Goal: Information Seeking & Learning: Learn about a topic

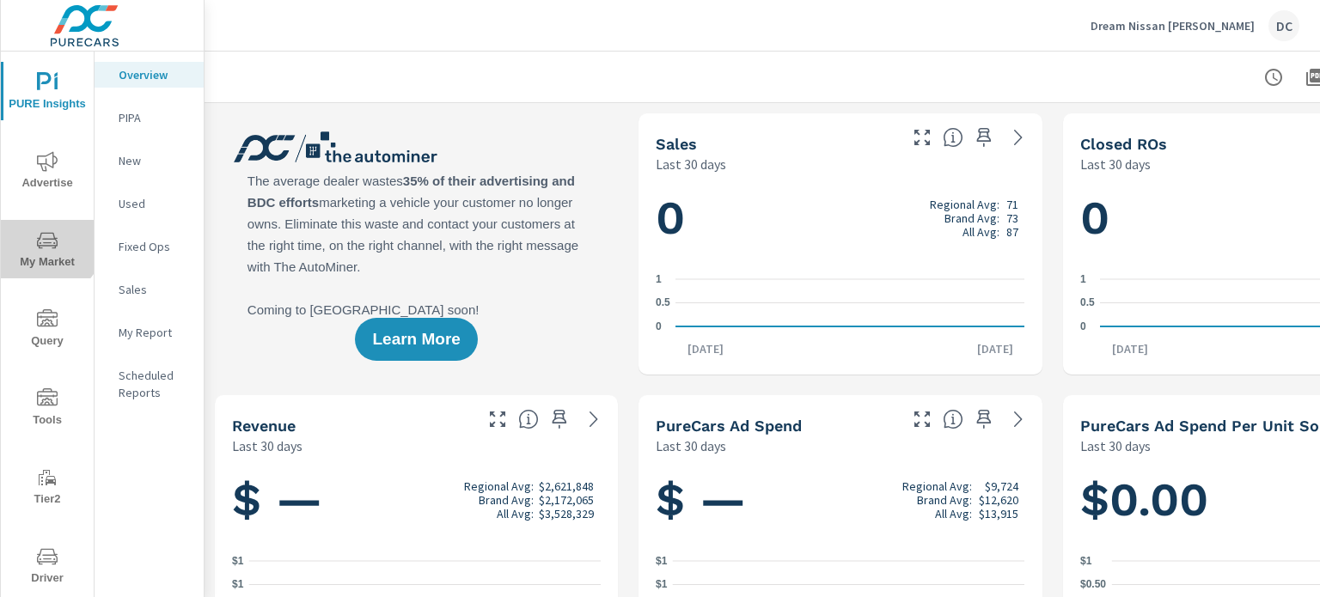
click at [45, 241] on icon "nav menu" at bounding box center [47, 240] width 21 height 21
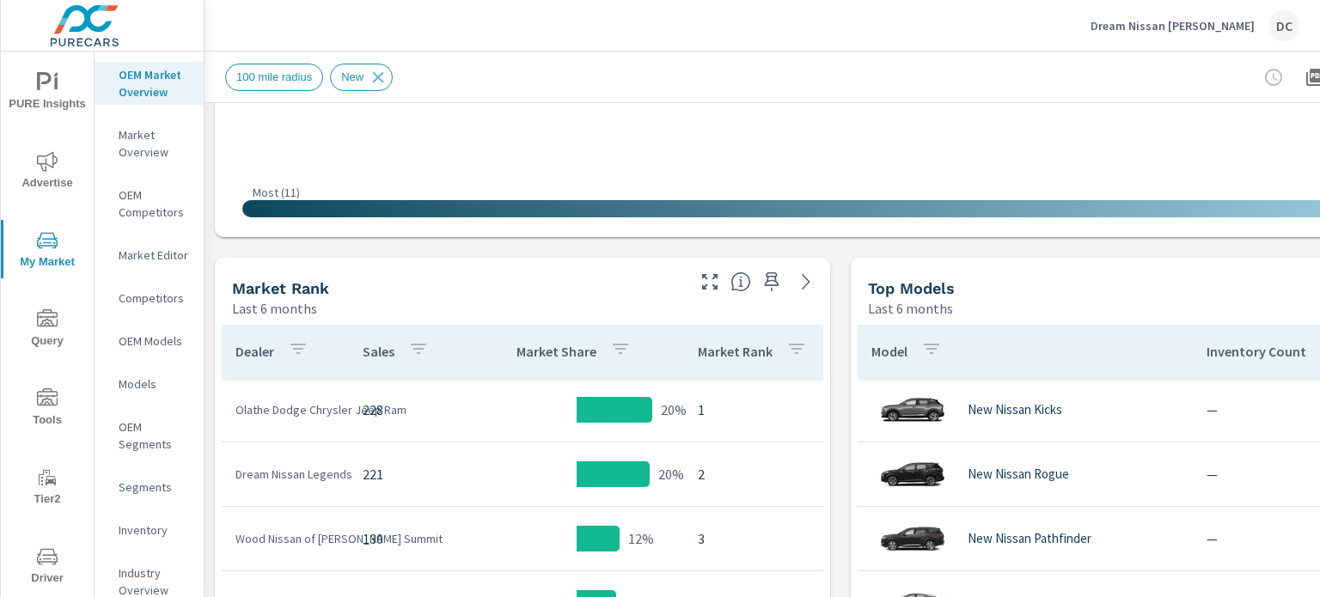
scroll to position [516, 0]
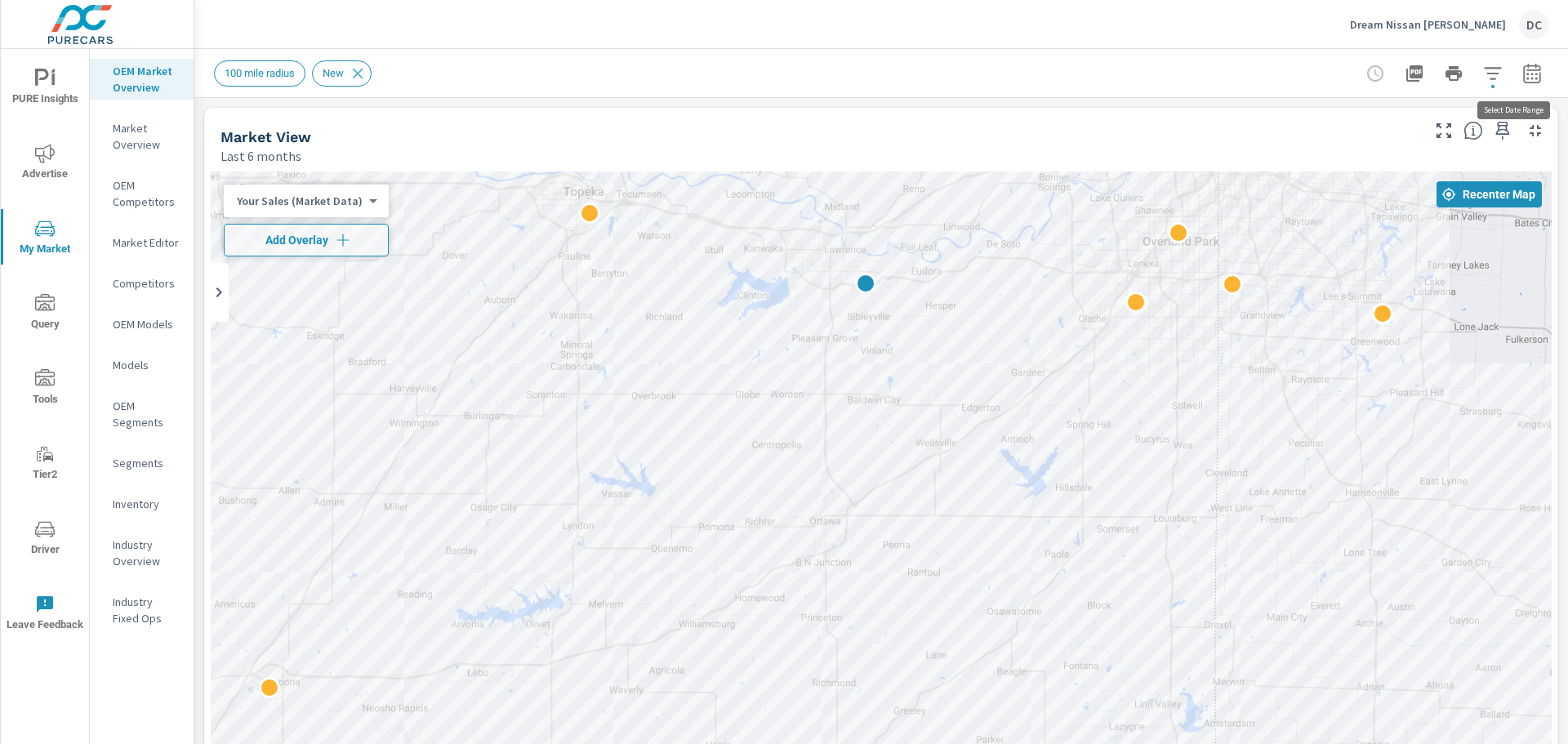
click at [1253, 62] on button "button" at bounding box center [1532, 73] width 32 height 32
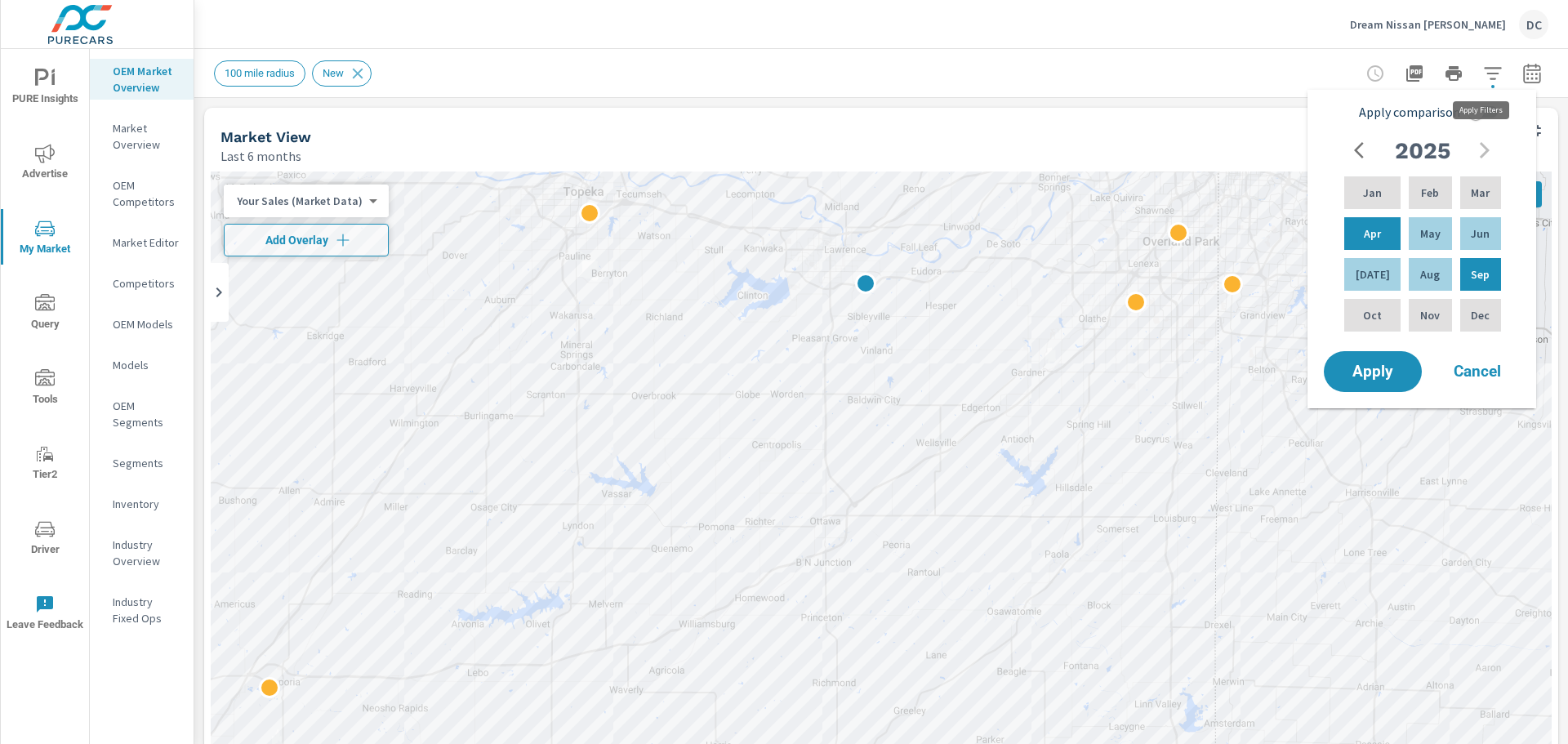
click at [1253, 73] on icon "button" at bounding box center [1493, 73] width 20 height 20
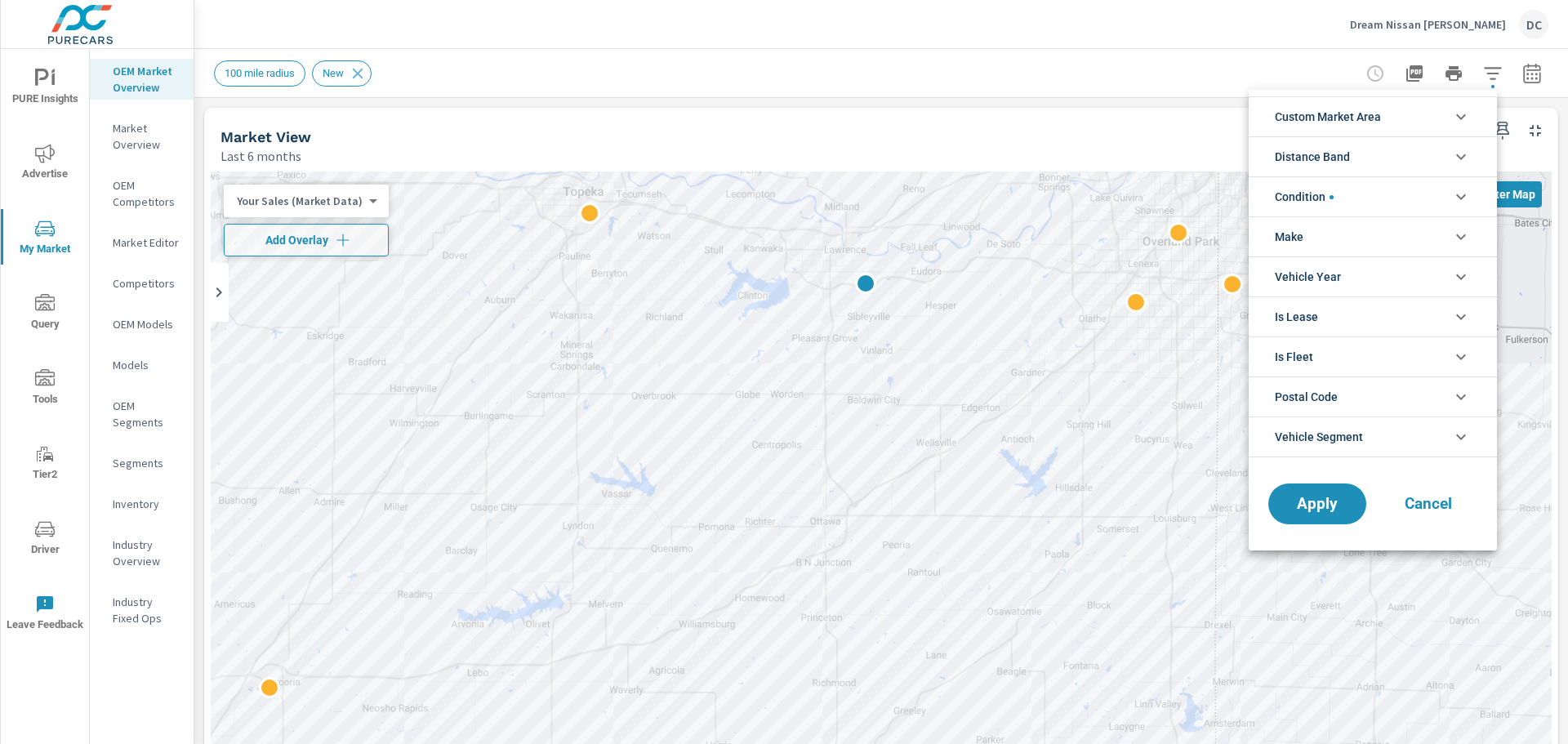
click at [1253, 165] on li "Distance Band" at bounding box center [1372, 157] width 248 height 40
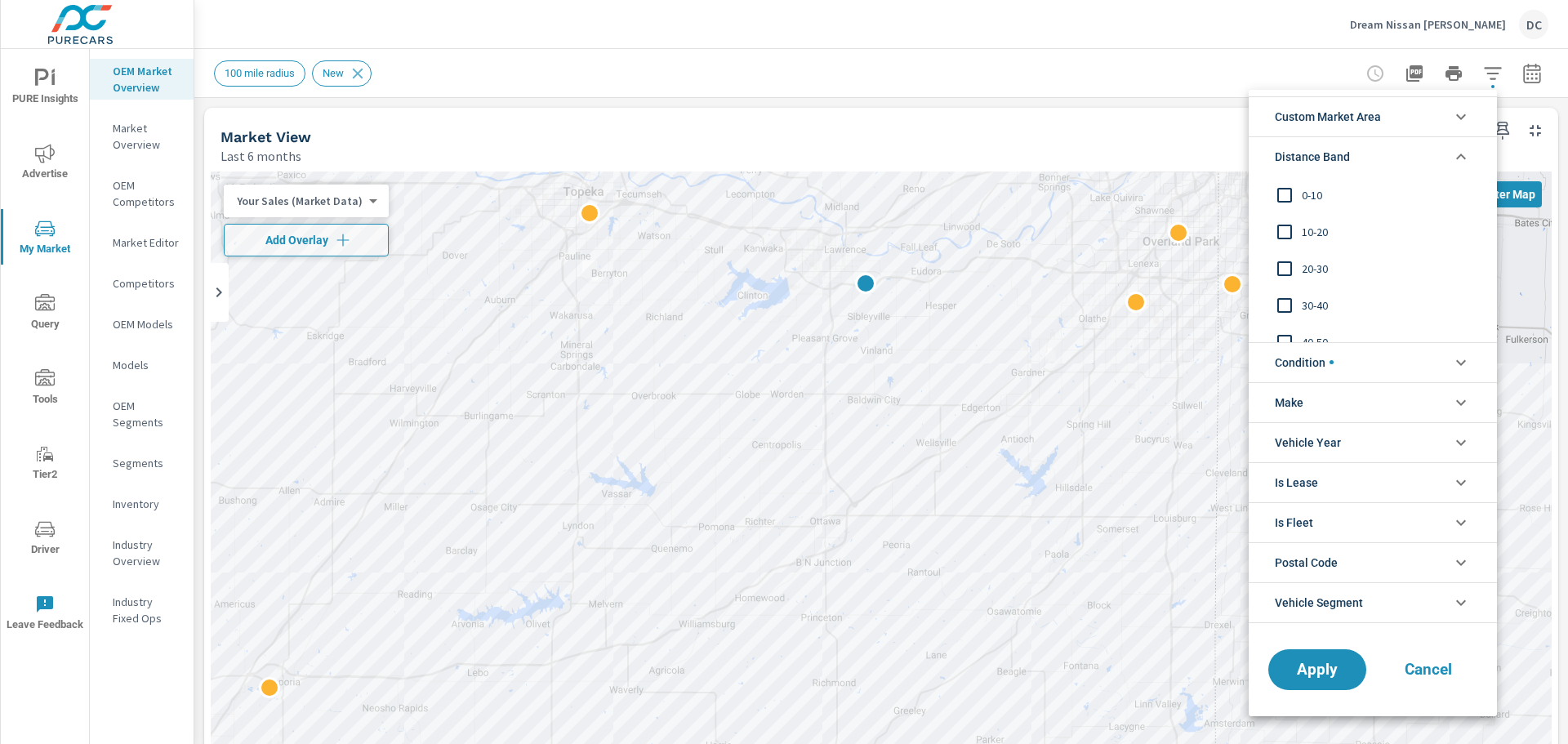
click at [1253, 165] on li "Distance Band" at bounding box center [1372, 157] width 248 height 40
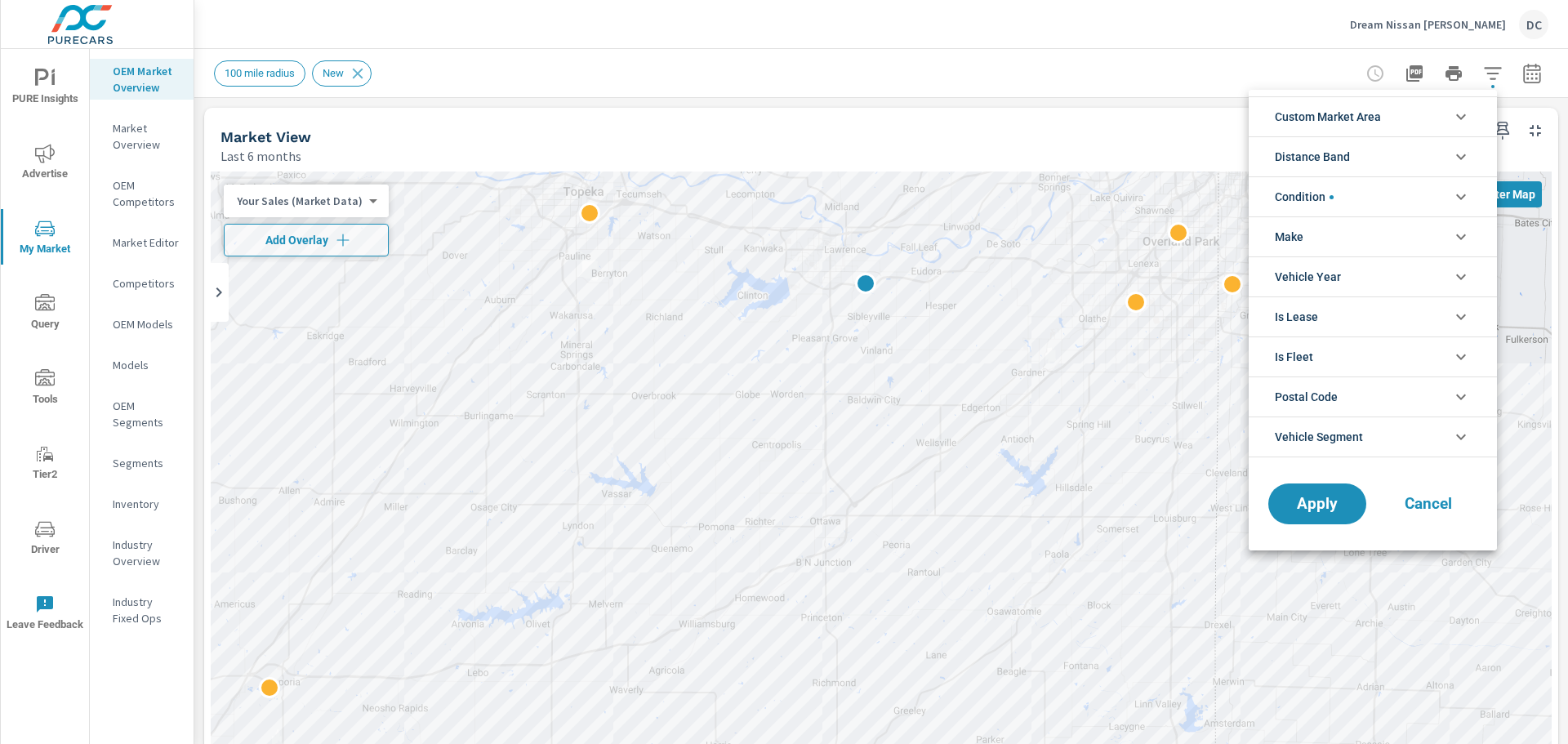
click at [1253, 229] on li "Make" at bounding box center [1372, 237] width 248 height 40
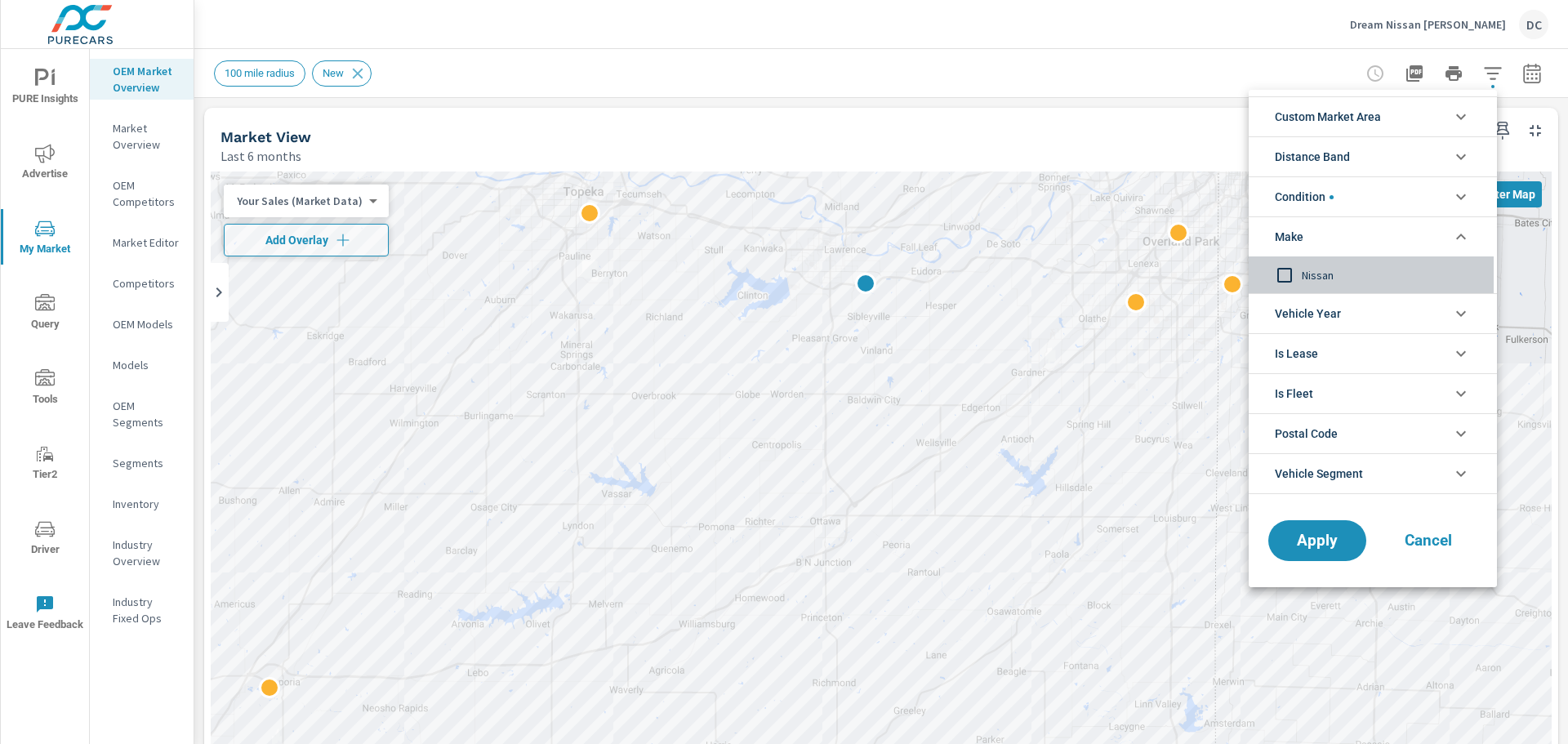
click at [1253, 284] on span "Nissan" at bounding box center [1391, 275] width 179 height 20
click at [1253, 313] on li "Vehicle Year" at bounding box center [1372, 314] width 248 height 40
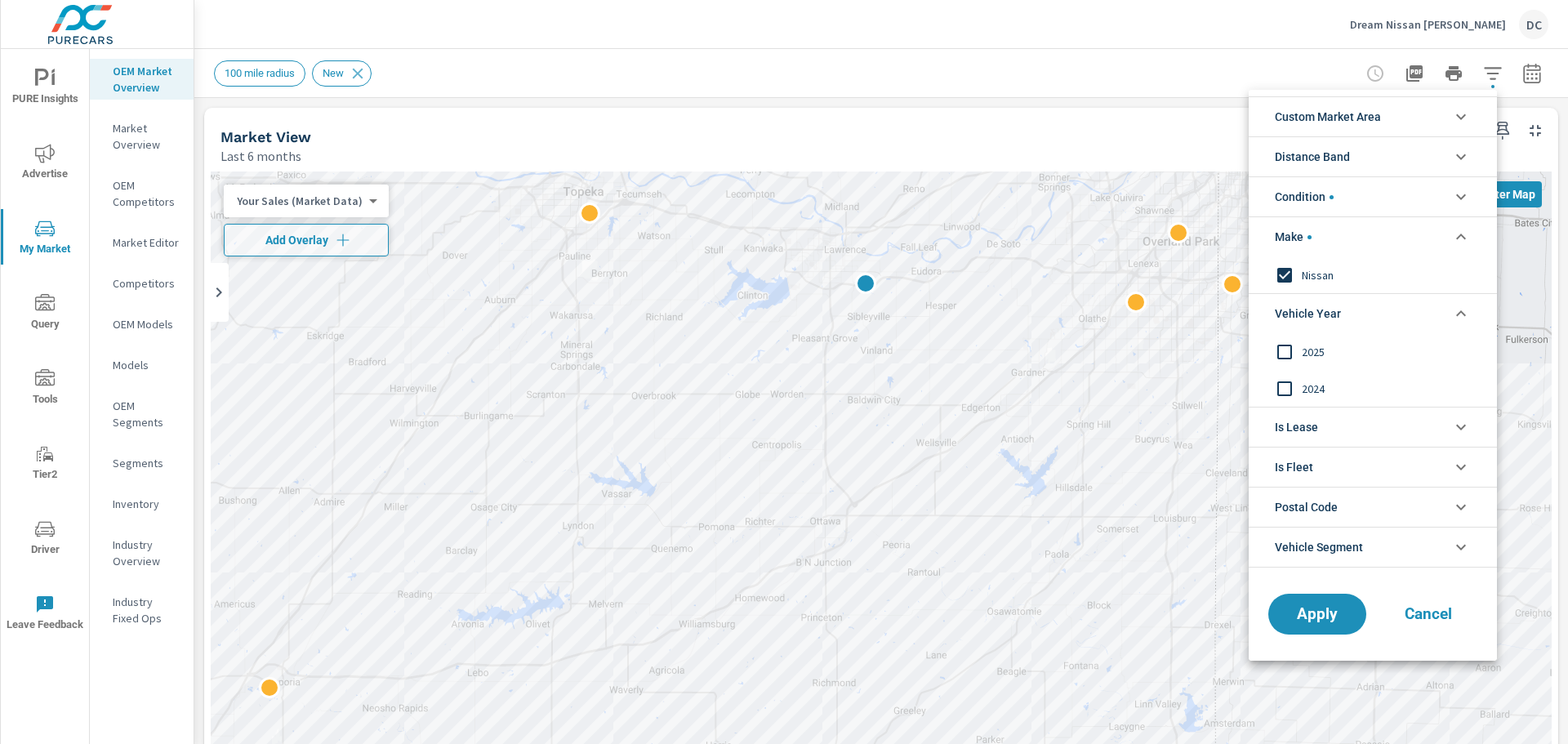
click at [1253, 313] on li "Vehicle Year" at bounding box center [1372, 314] width 248 height 40
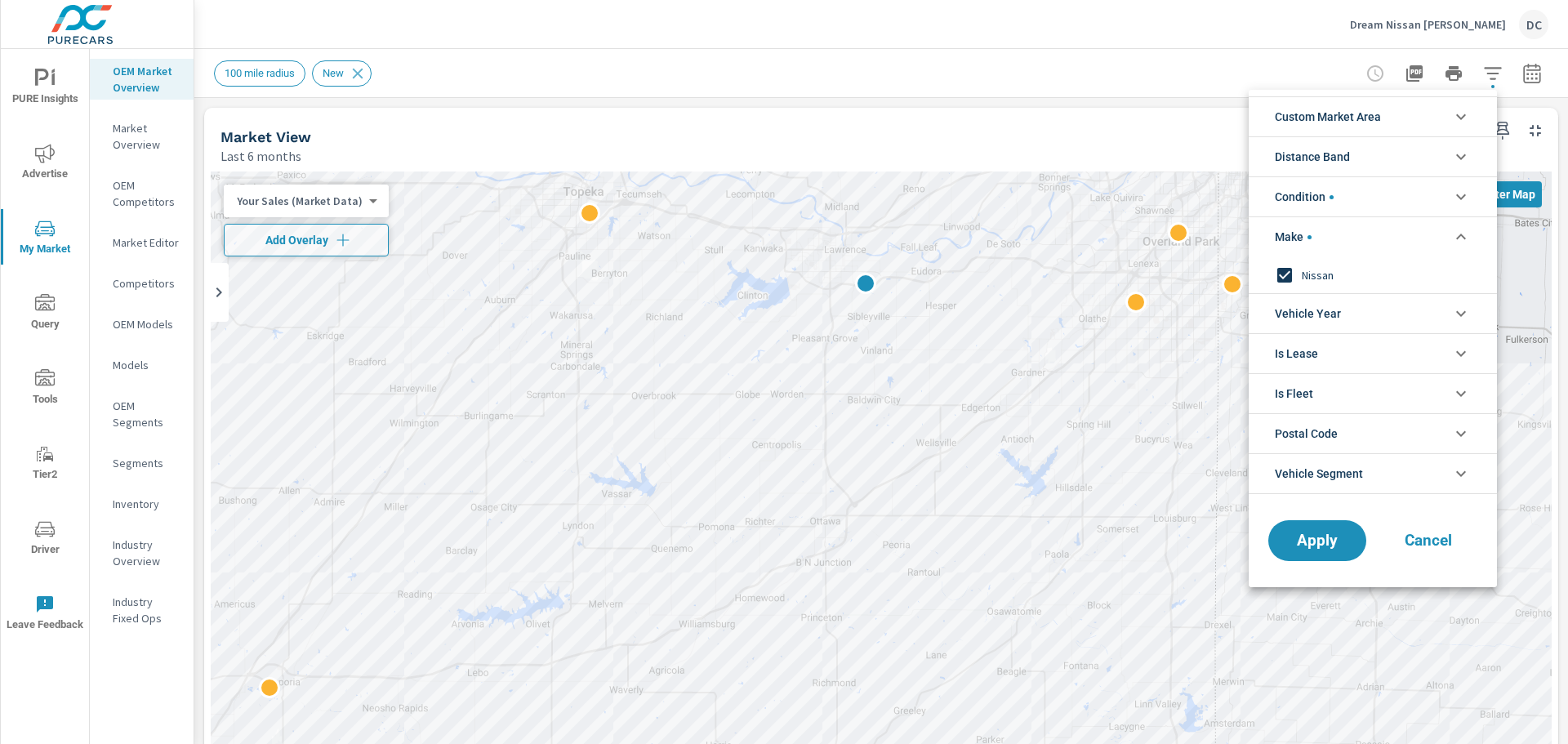
click at [1253, 194] on li "Condition" at bounding box center [1372, 197] width 248 height 40
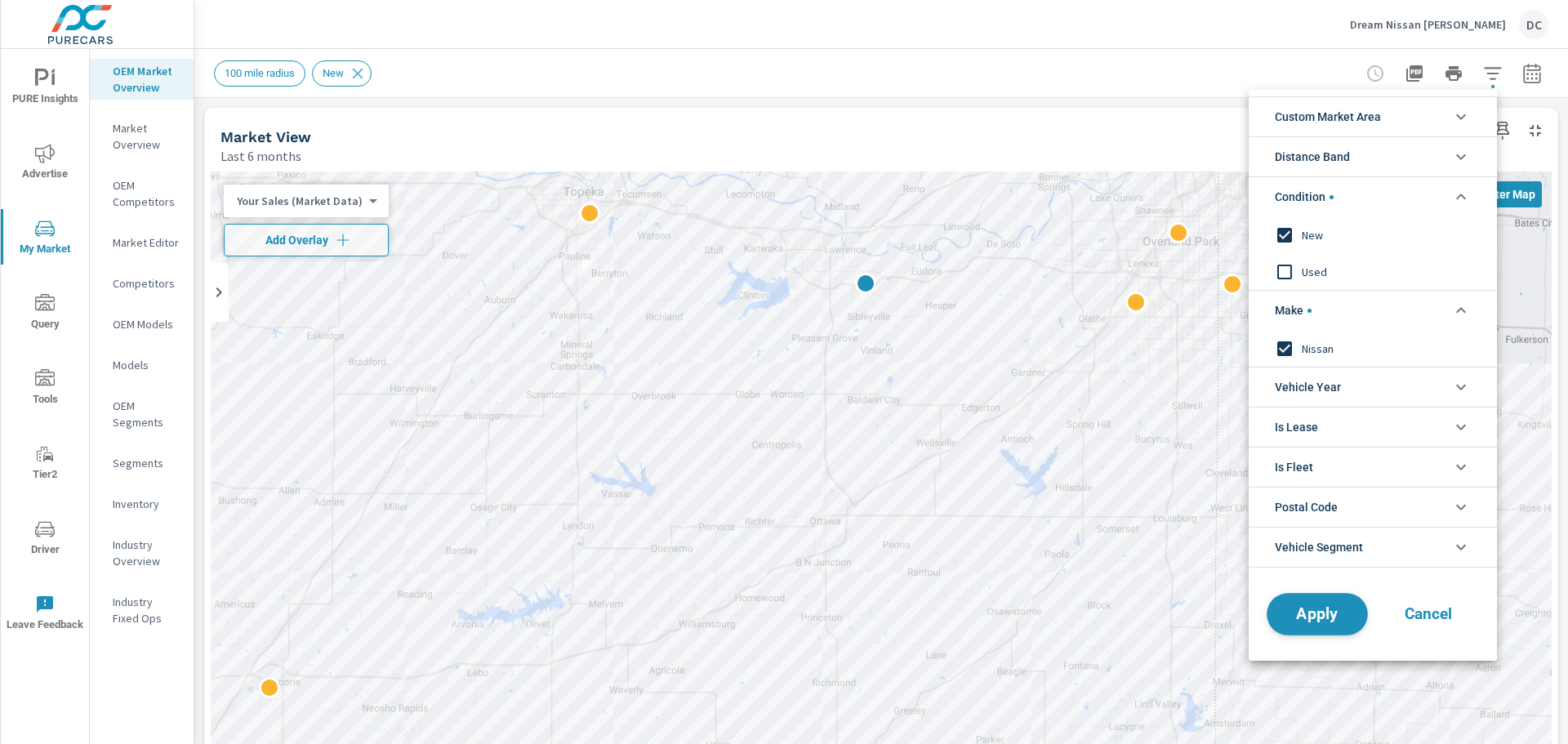
click at [1253, 567] on span "Apply" at bounding box center [1317, 615] width 67 height 15
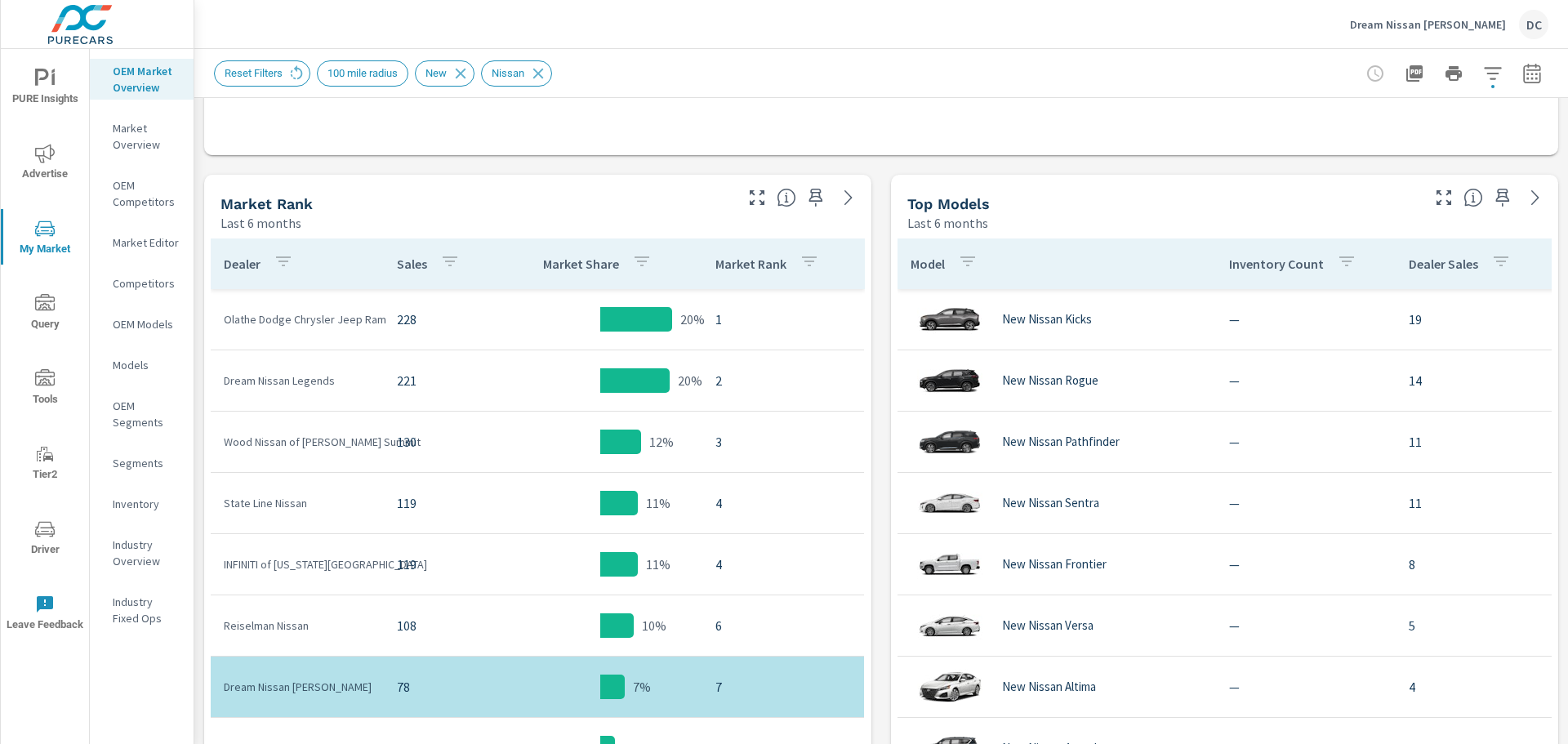
scroll to position [680, 0]
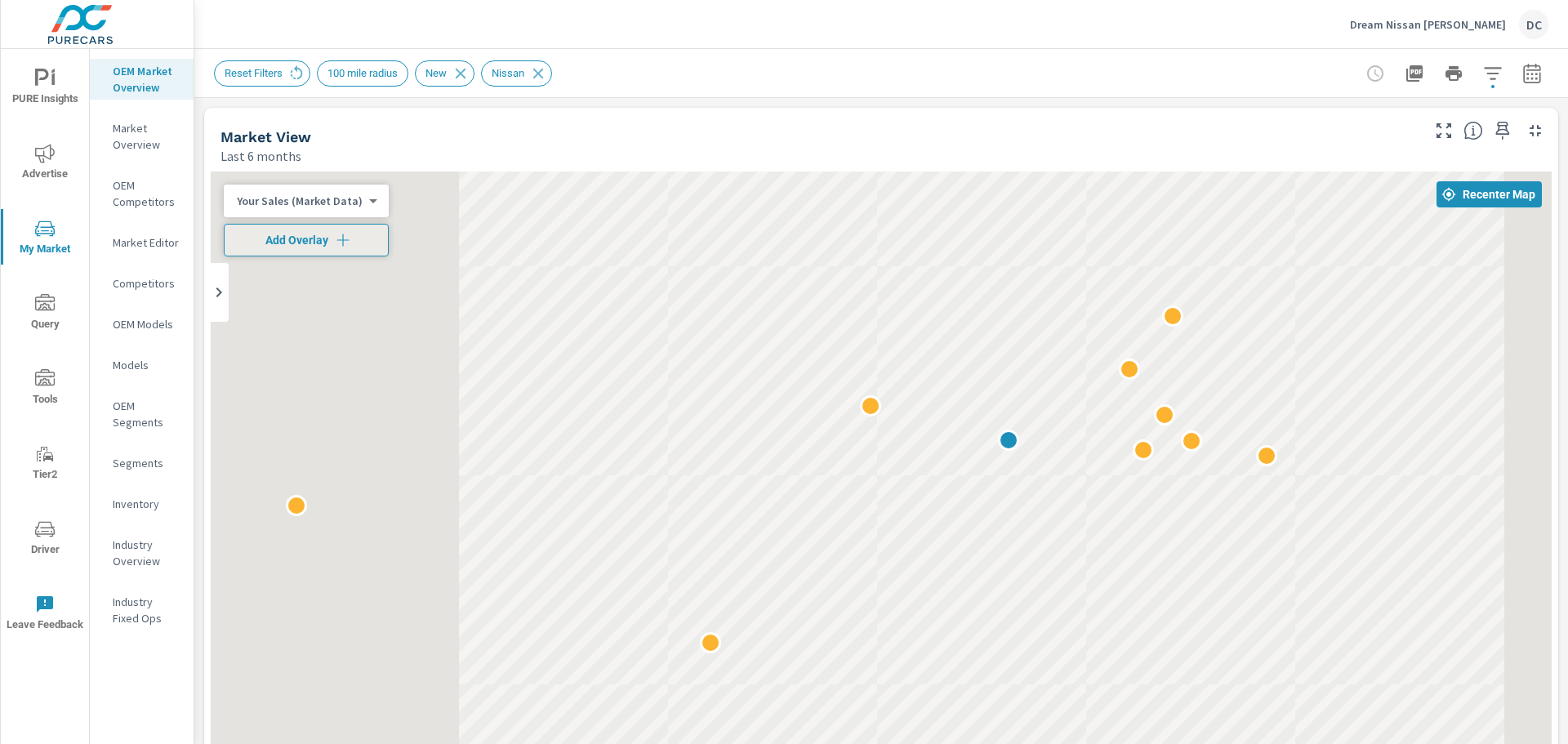
drag, startPoint x: 1123, startPoint y: 385, endPoint x: 1121, endPoint y: 486, distance: 101.0
click at [1121, 486] on div at bounding box center [881, 503] width 1341 height 663
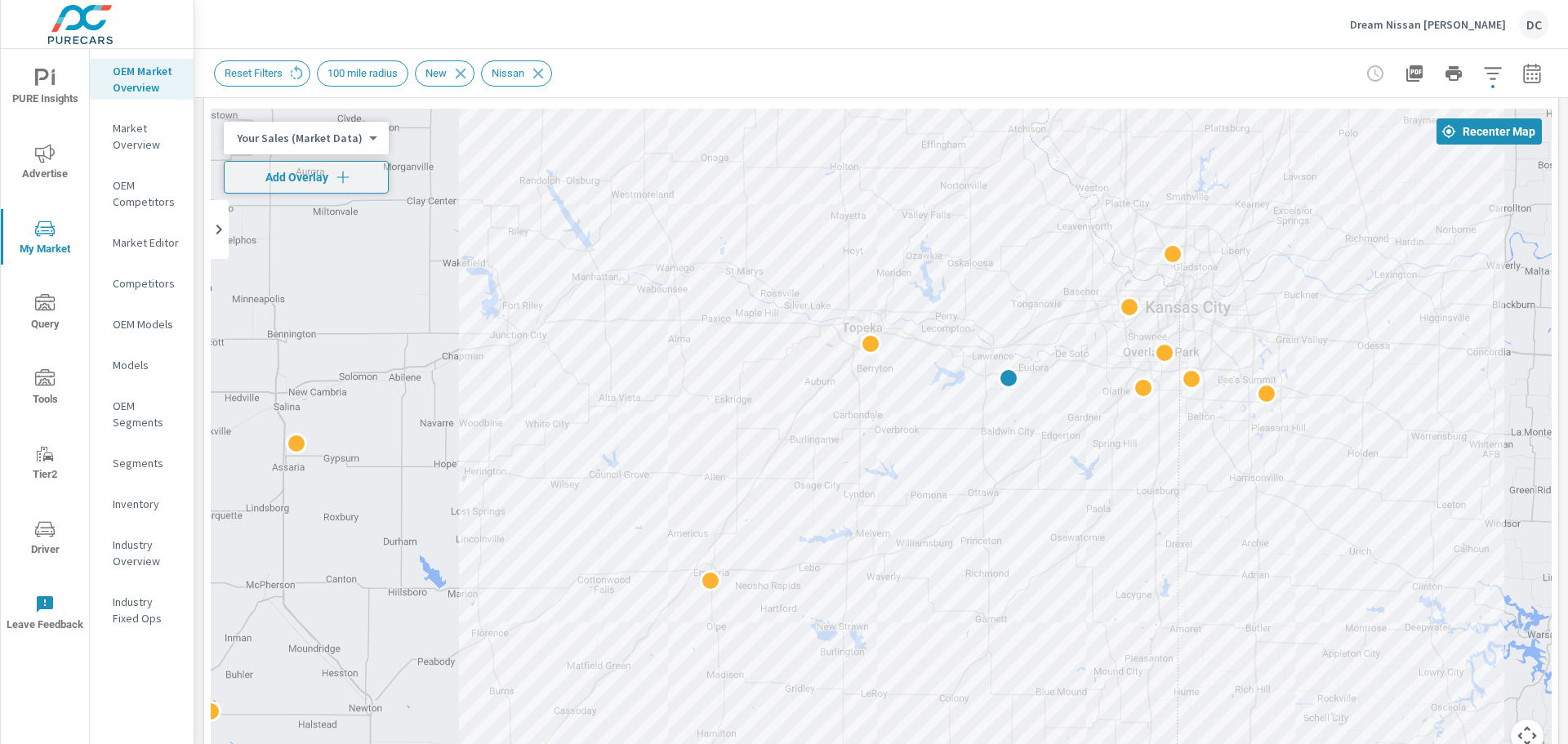
scroll to position [52, 0]
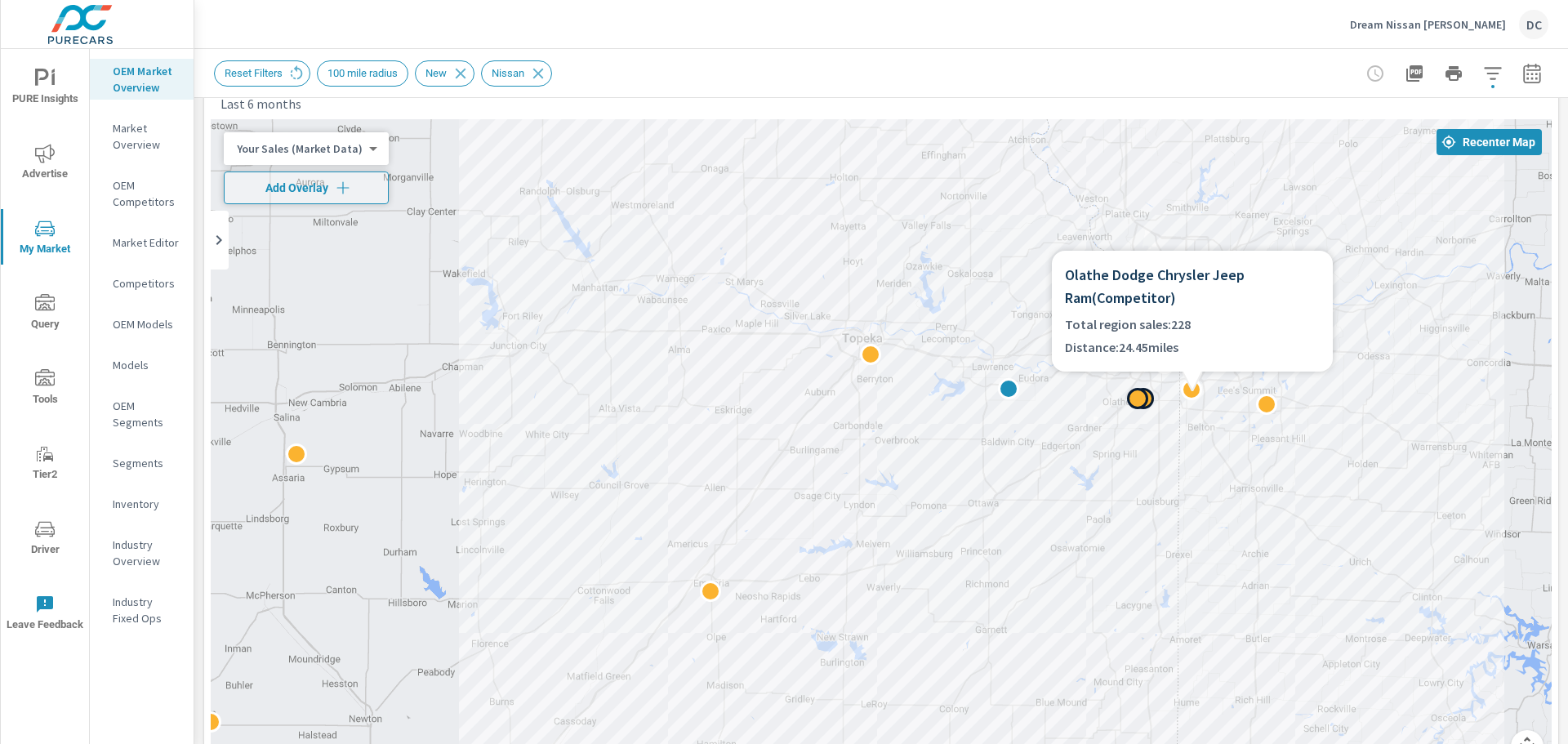
drag, startPoint x: 1272, startPoint y: 270, endPoint x: 1131, endPoint y: 269, distance: 141.0
click at [1131, 269] on h6 "Olathe Dodge Chrysler Jeep Ram ( Competitor )" at bounding box center [1193, 287] width 255 height 46
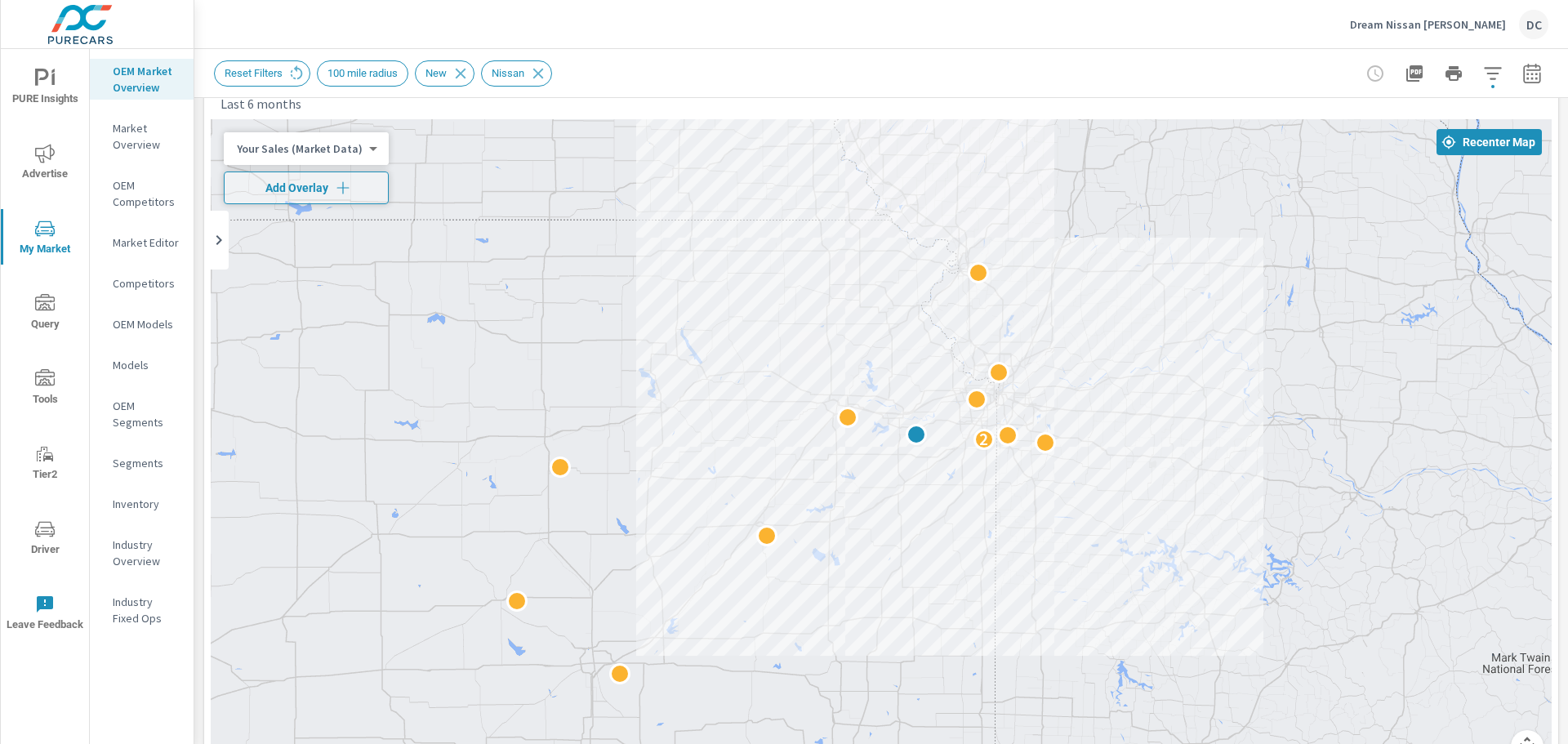
drag, startPoint x: 1114, startPoint y: 481, endPoint x: 1049, endPoint y: 480, distance: 65.0
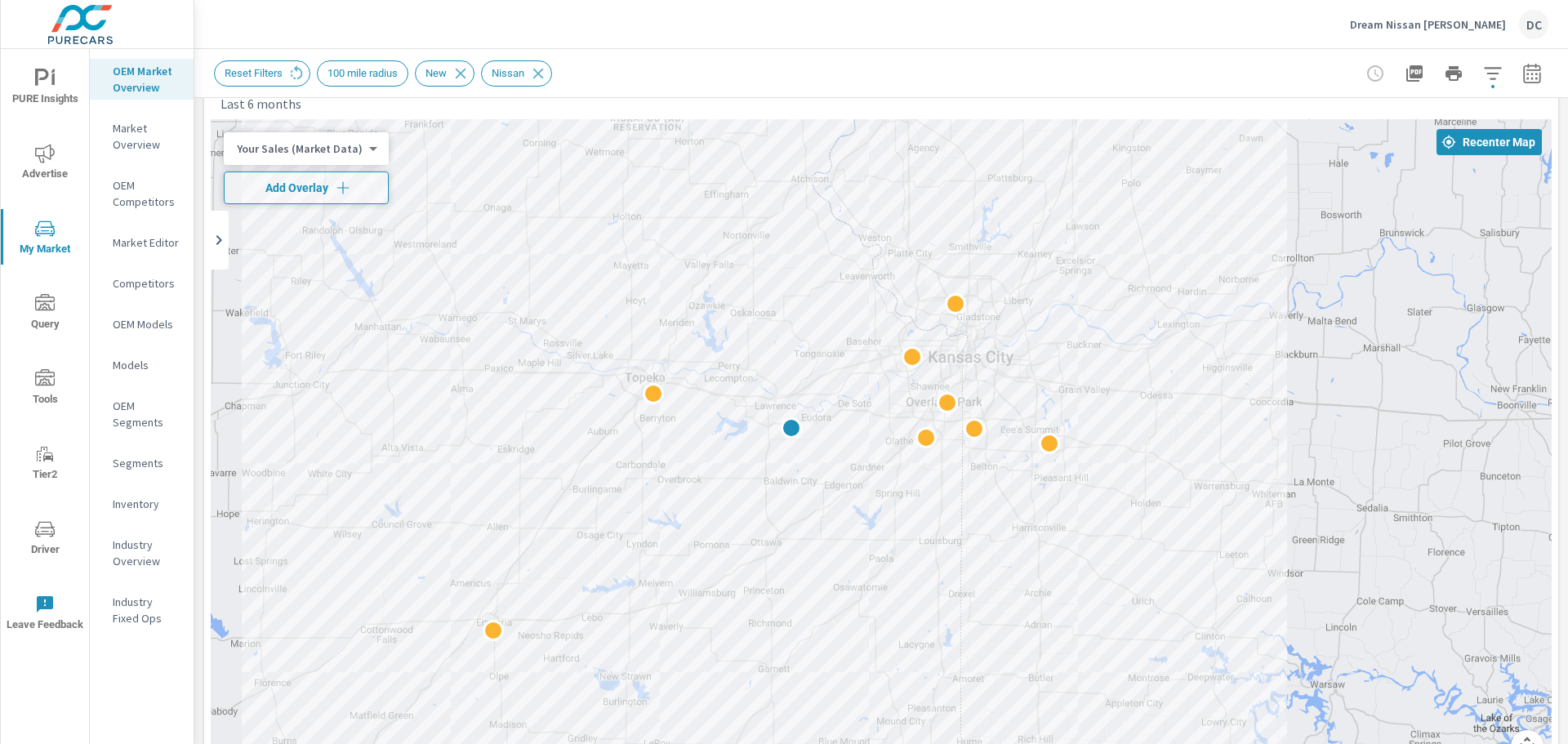
drag, startPoint x: 843, startPoint y: 400, endPoint x: 447, endPoint y: 328, distance: 402.5
click at [447, 328] on div at bounding box center [881, 450] width 1341 height 663
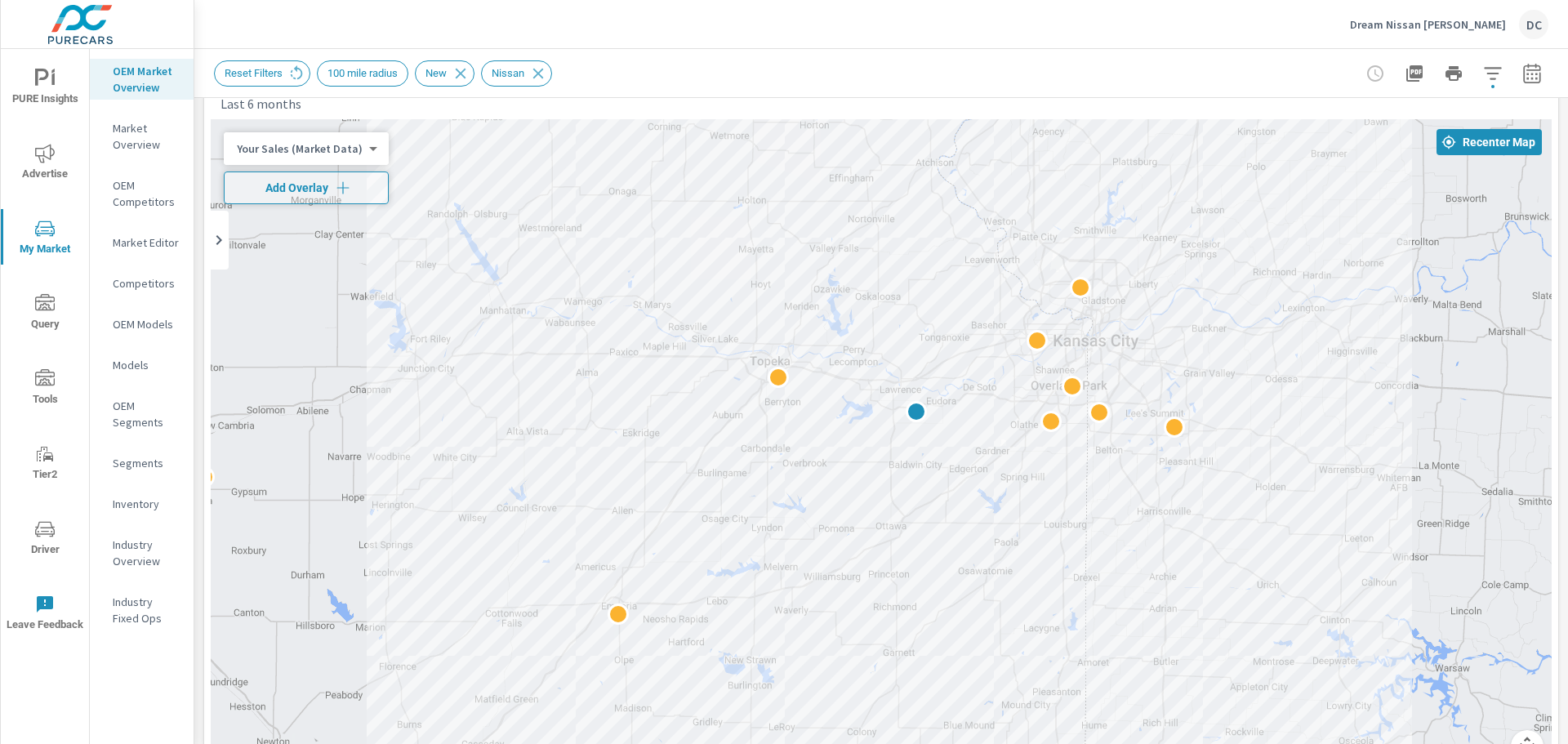
drag, startPoint x: 556, startPoint y: 504, endPoint x: 641, endPoint y: 493, distance: 85.7
click at [641, 493] on div at bounding box center [881, 450] width 1341 height 663
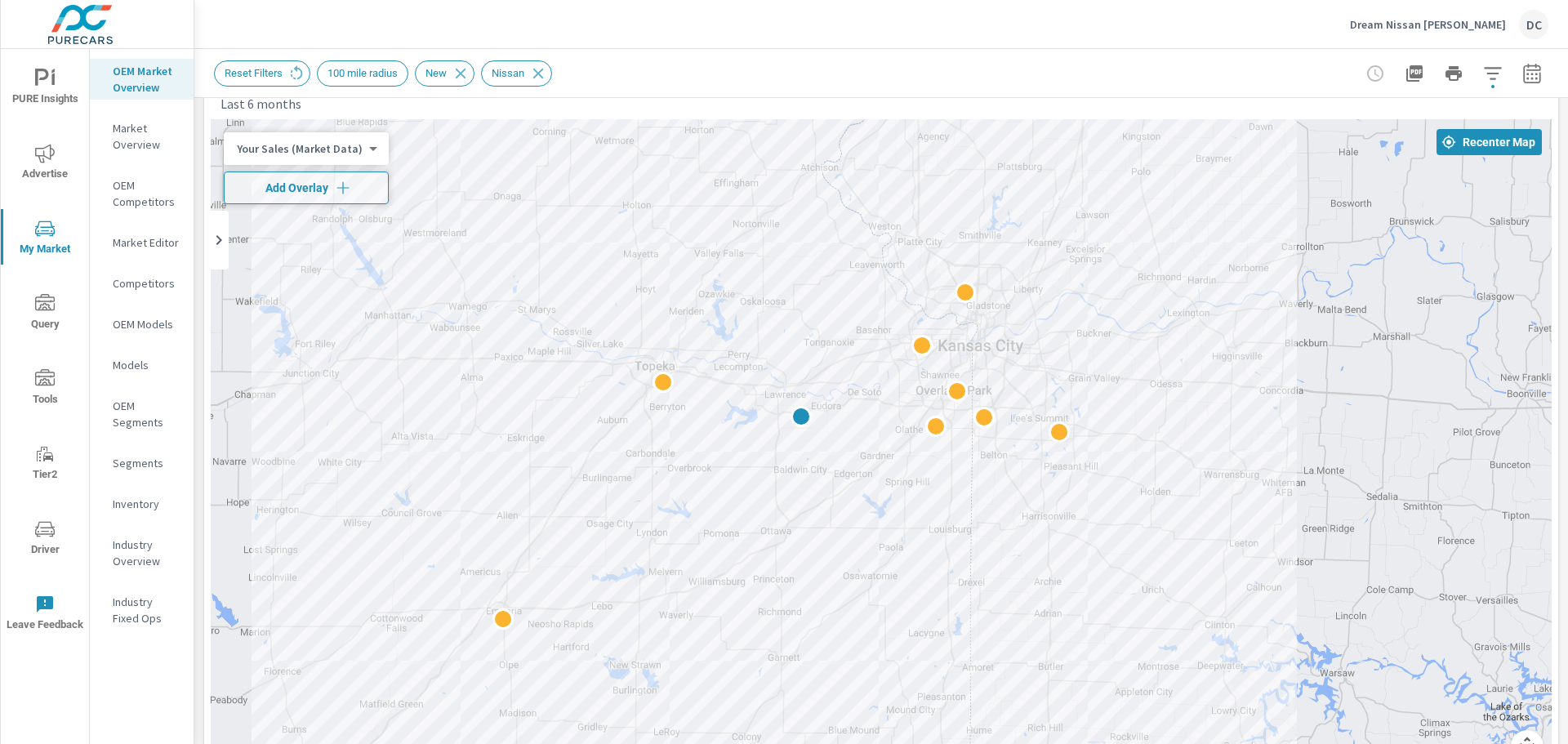
drag, startPoint x: 812, startPoint y: 447, endPoint x: 758, endPoint y: 446, distance: 54.0
click at [758, 446] on div at bounding box center [881, 450] width 1341 height 663
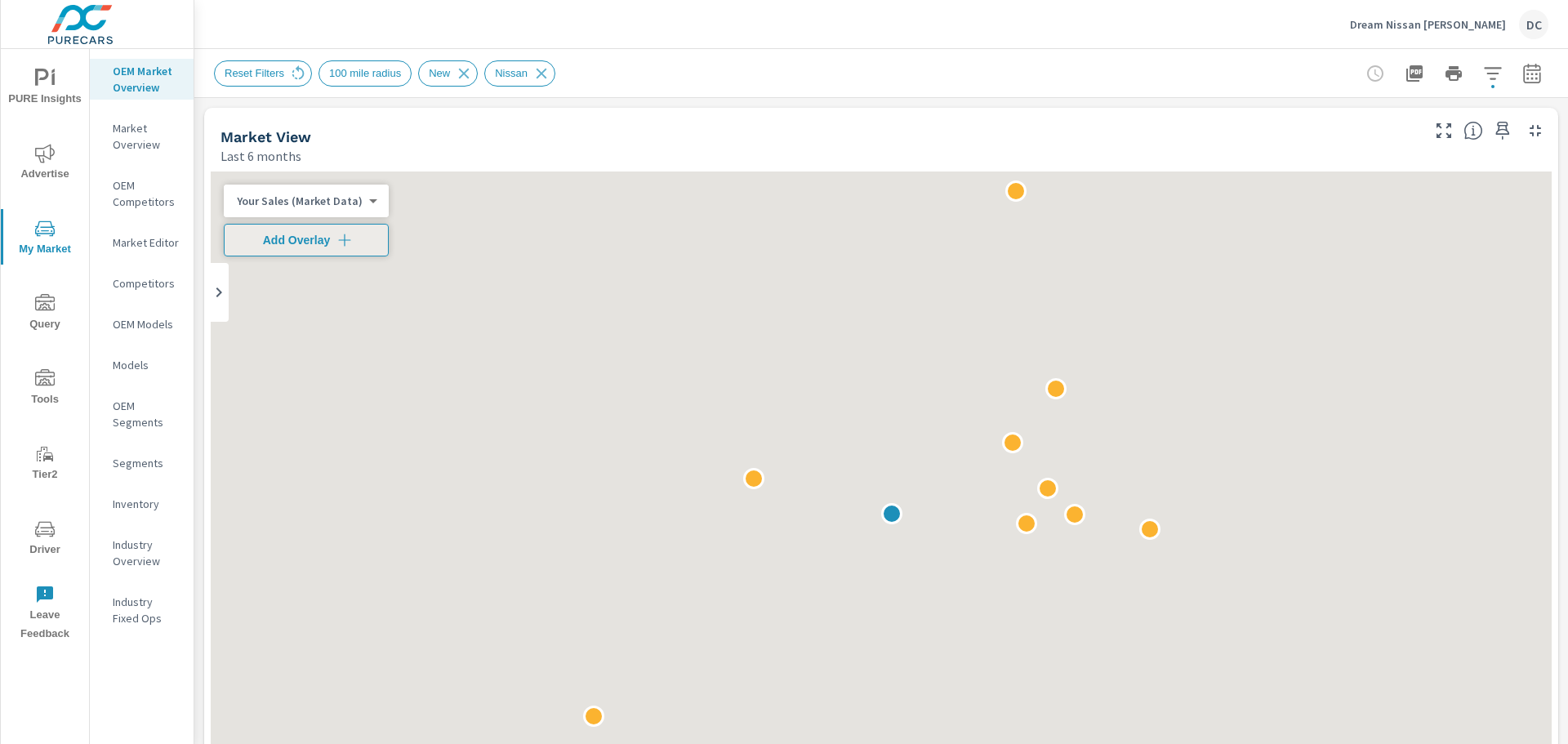
scroll to position [61, 0]
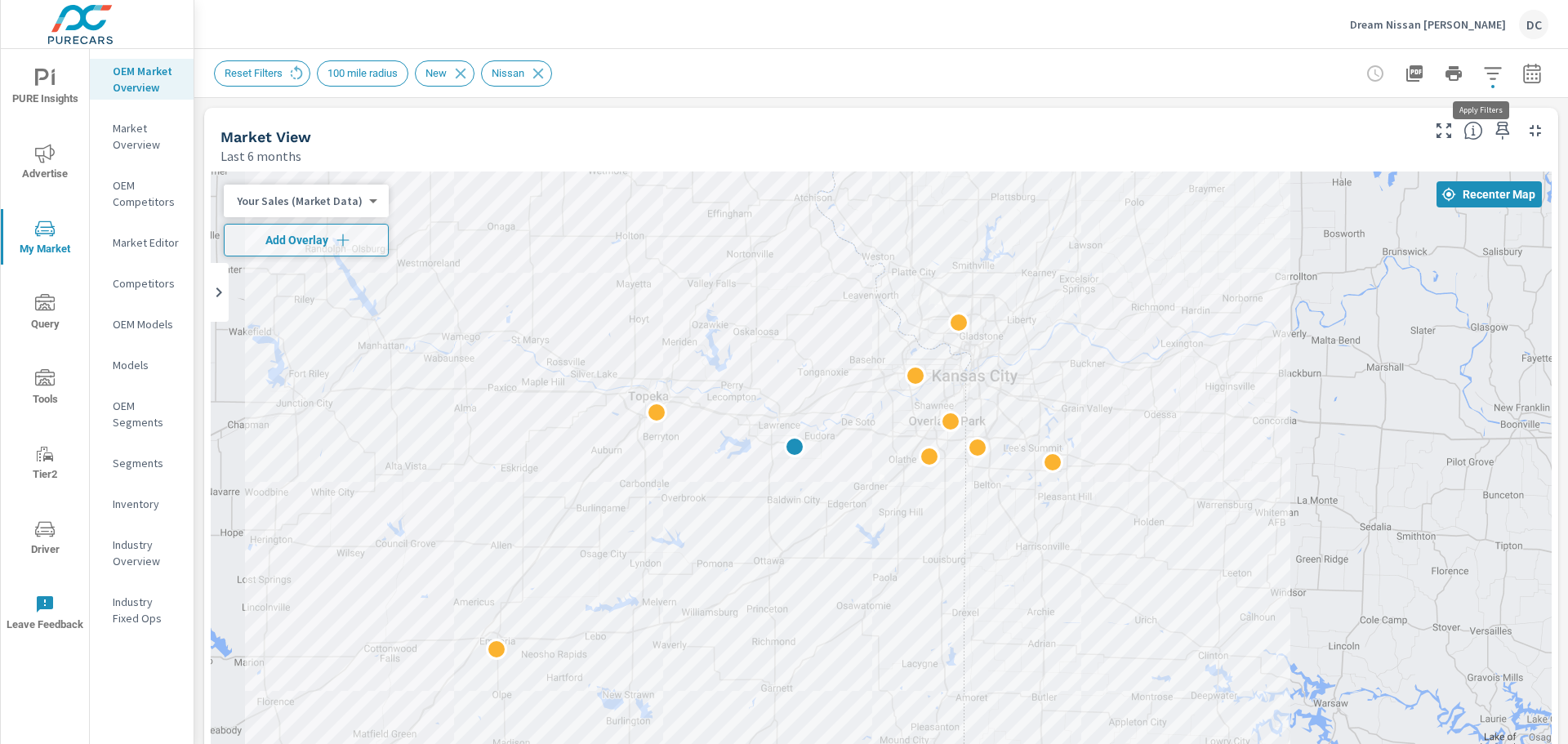
click at [1484, 79] on icon "button" at bounding box center [1493, 72] width 17 height 12
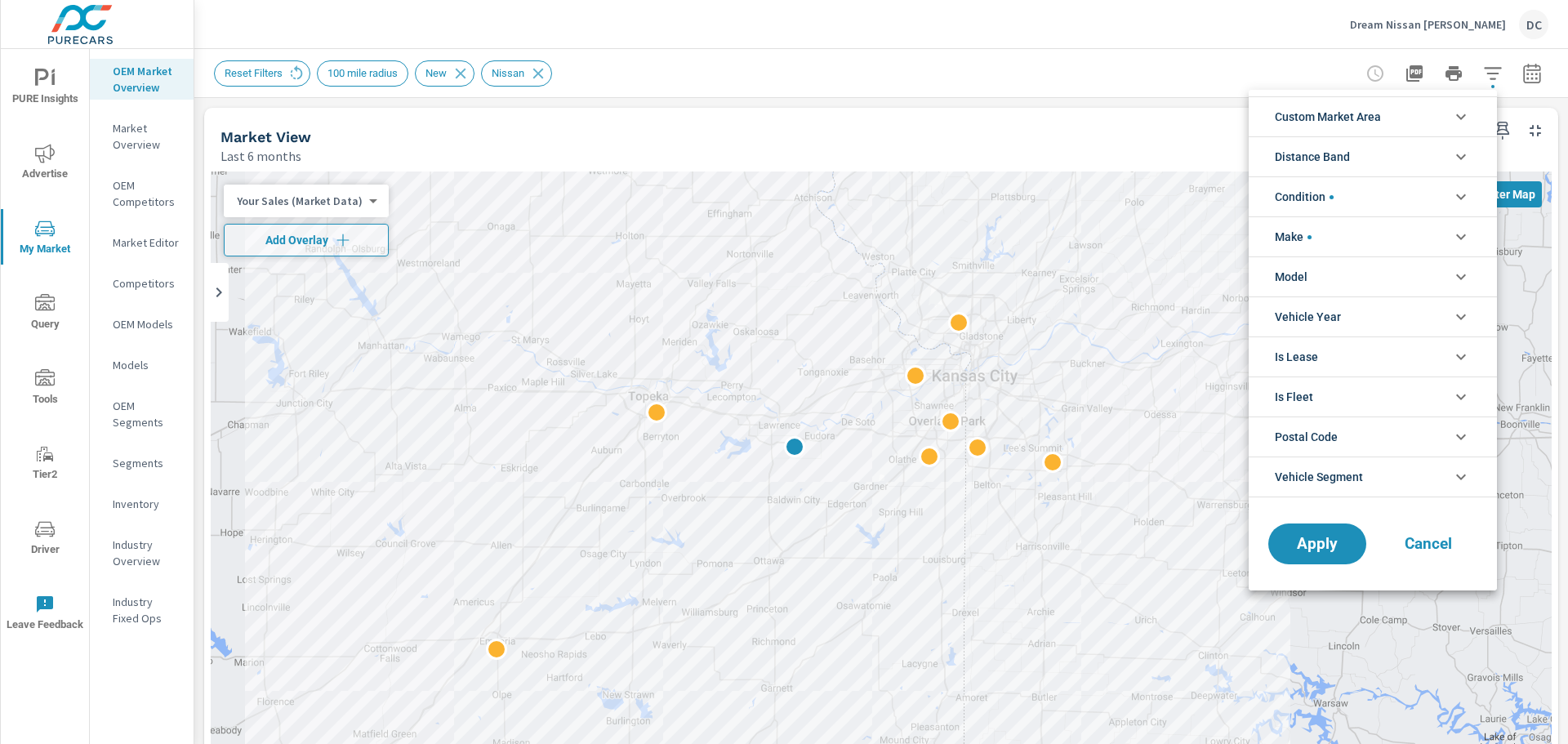
click at [1438, 190] on li "Condition" at bounding box center [1372, 197] width 248 height 40
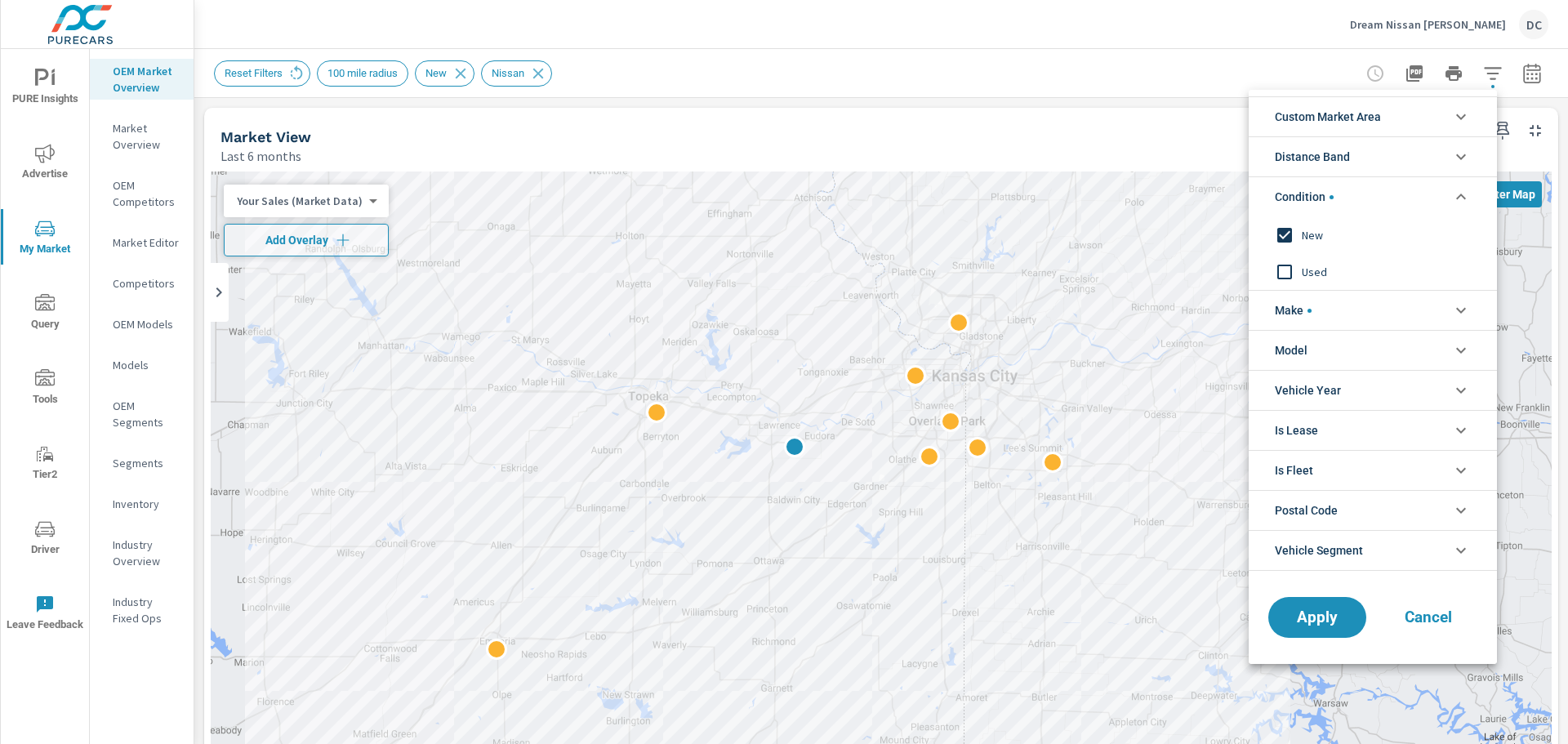
click at [1384, 312] on li "Make" at bounding box center [1372, 310] width 248 height 40
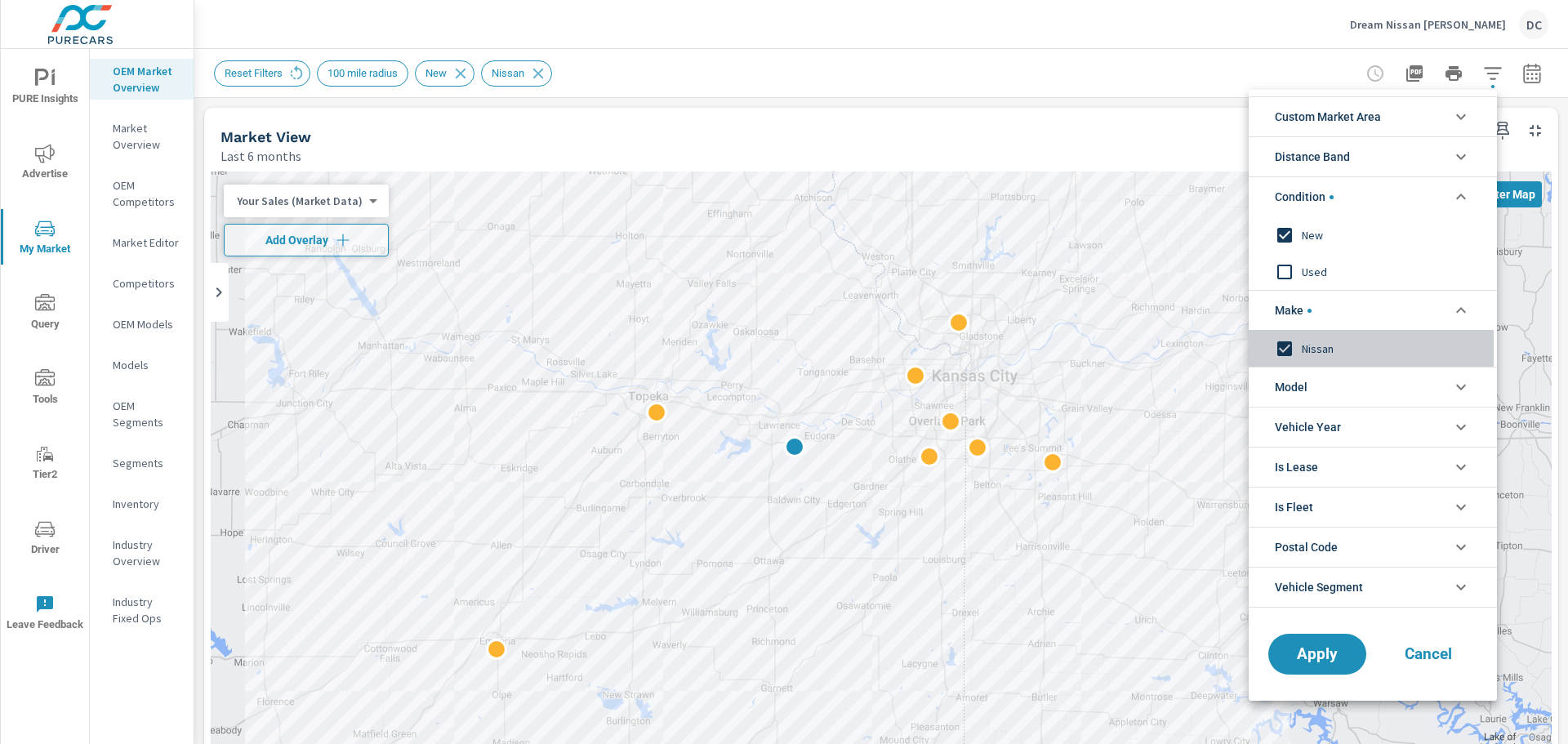
click at [1336, 342] on span "Nissan" at bounding box center [1391, 349] width 179 height 20
click at [1323, 638] on button "Apply" at bounding box center [1317, 654] width 102 height 43
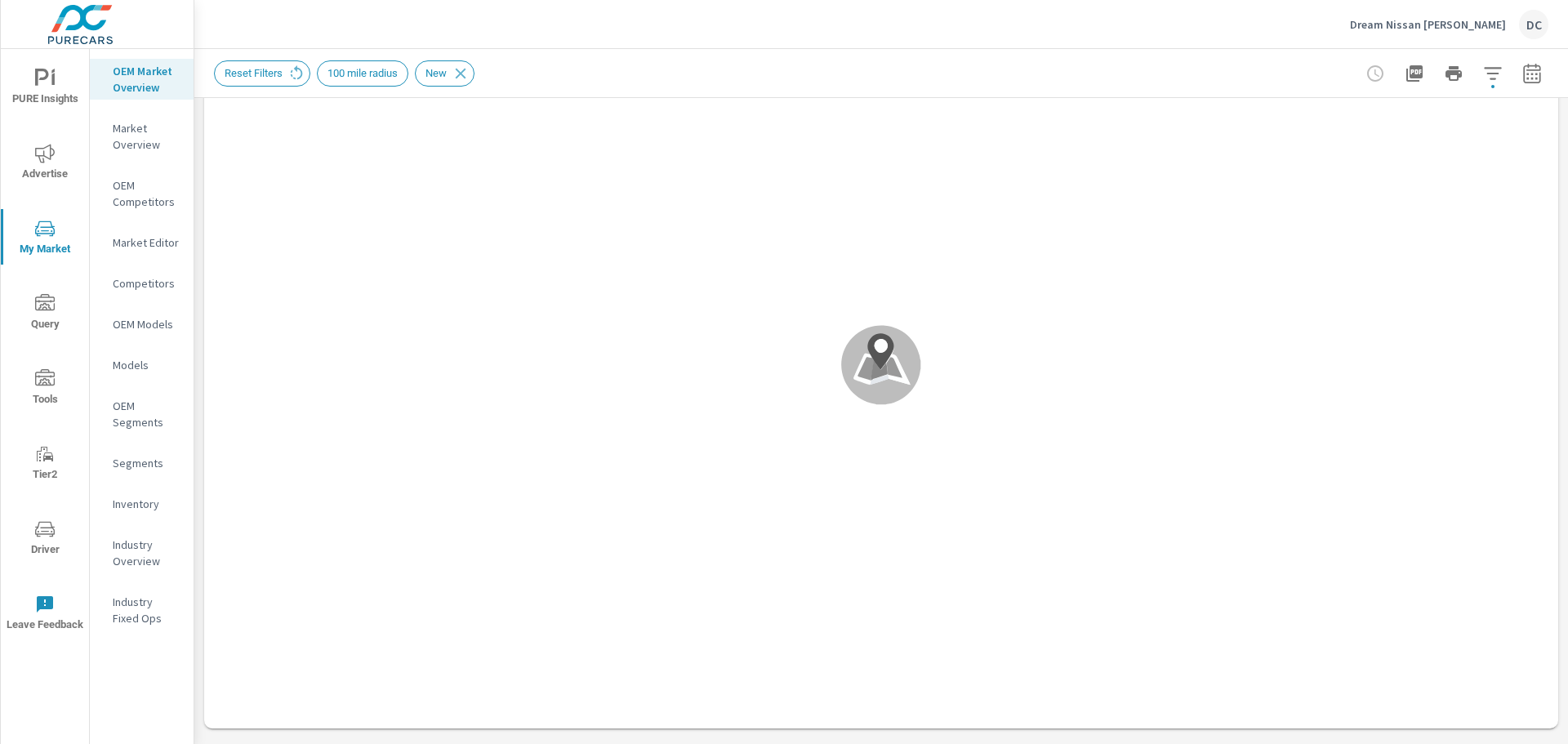
scroll to position [61, 0]
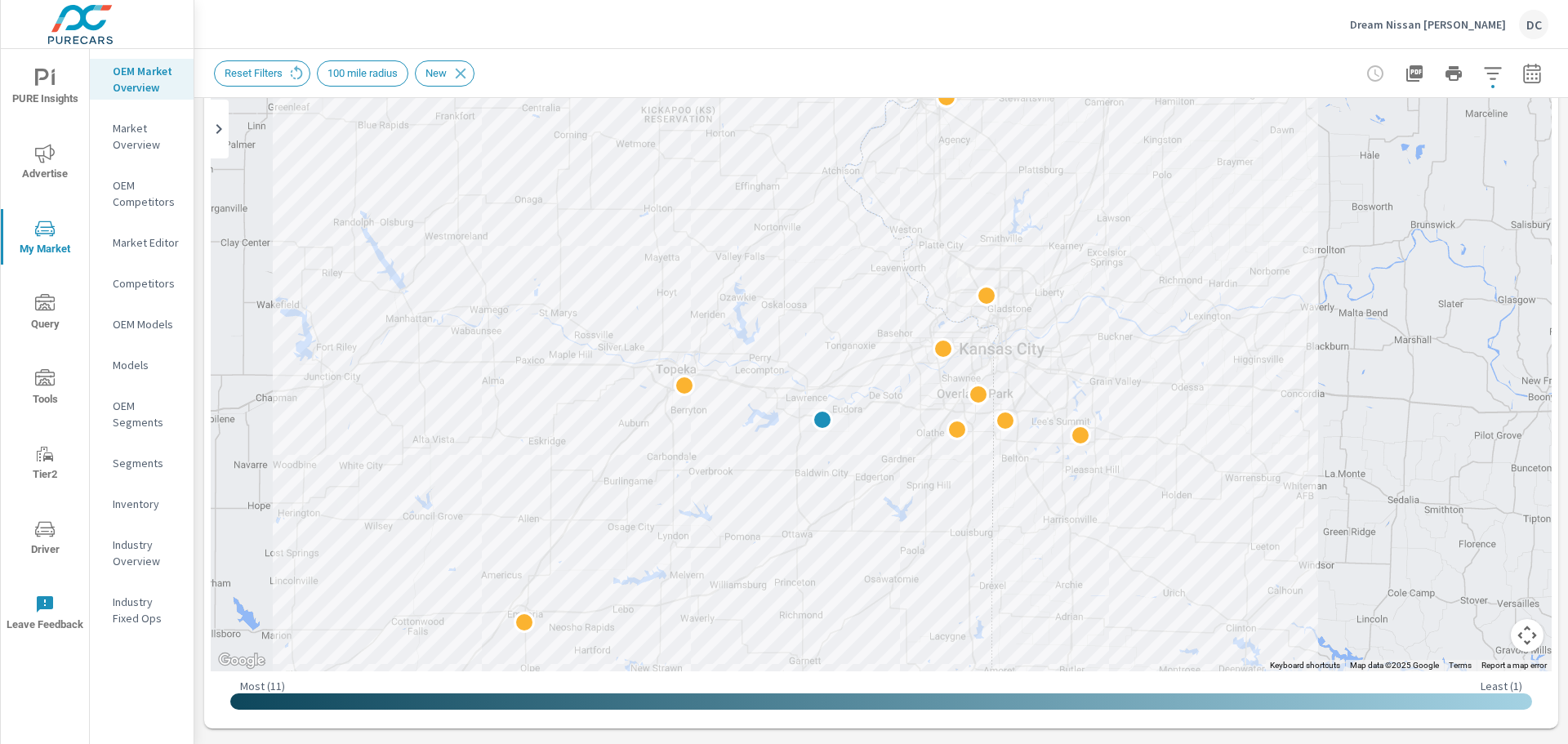
drag, startPoint x: 800, startPoint y: 325, endPoint x: 829, endPoint y: 465, distance: 143.0
click at [829, 465] on div at bounding box center [881, 340] width 1341 height 663
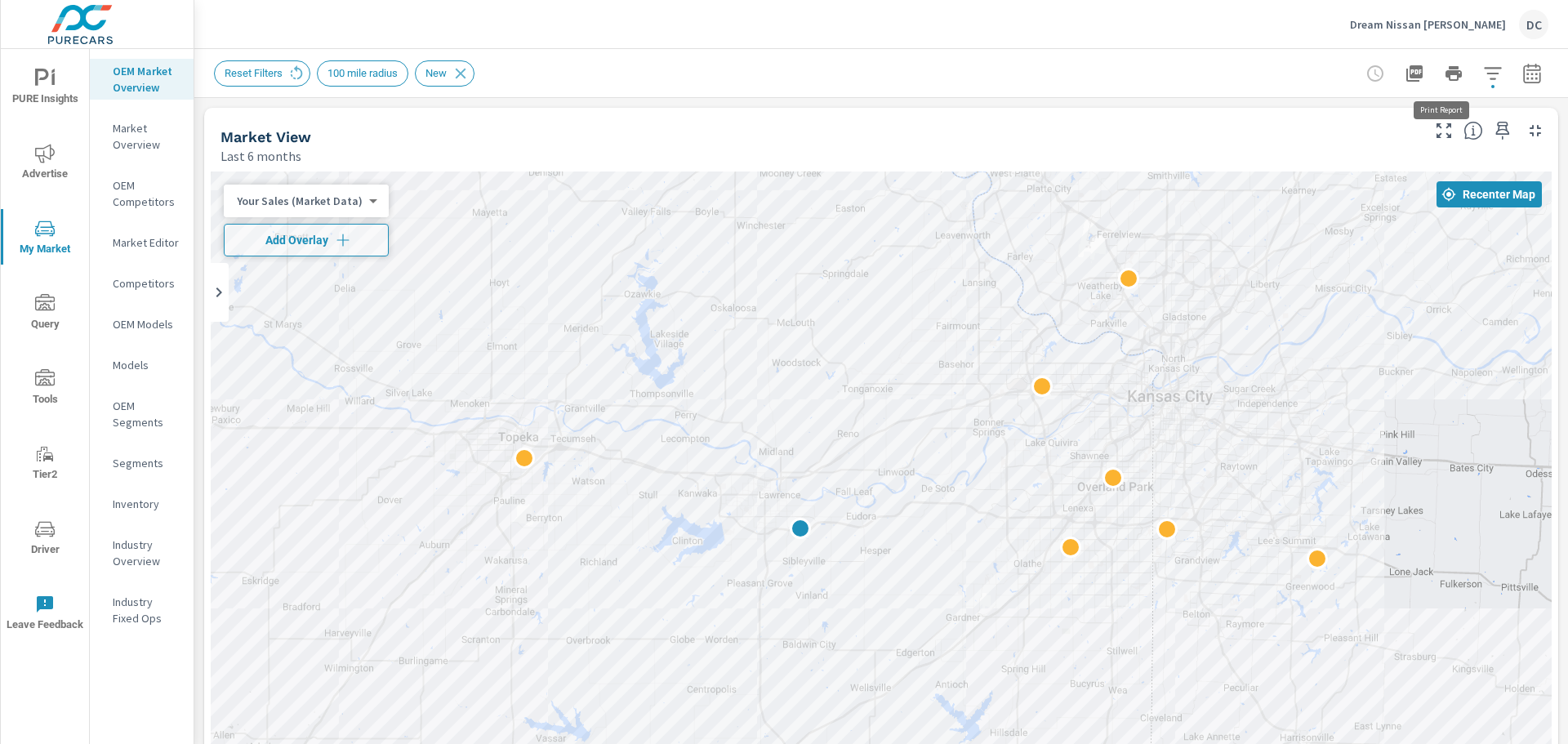
click at [1447, 64] on icon "button" at bounding box center [1454, 73] width 20 height 20
click at [1483, 81] on icon "button" at bounding box center [1493, 73] width 20 height 20
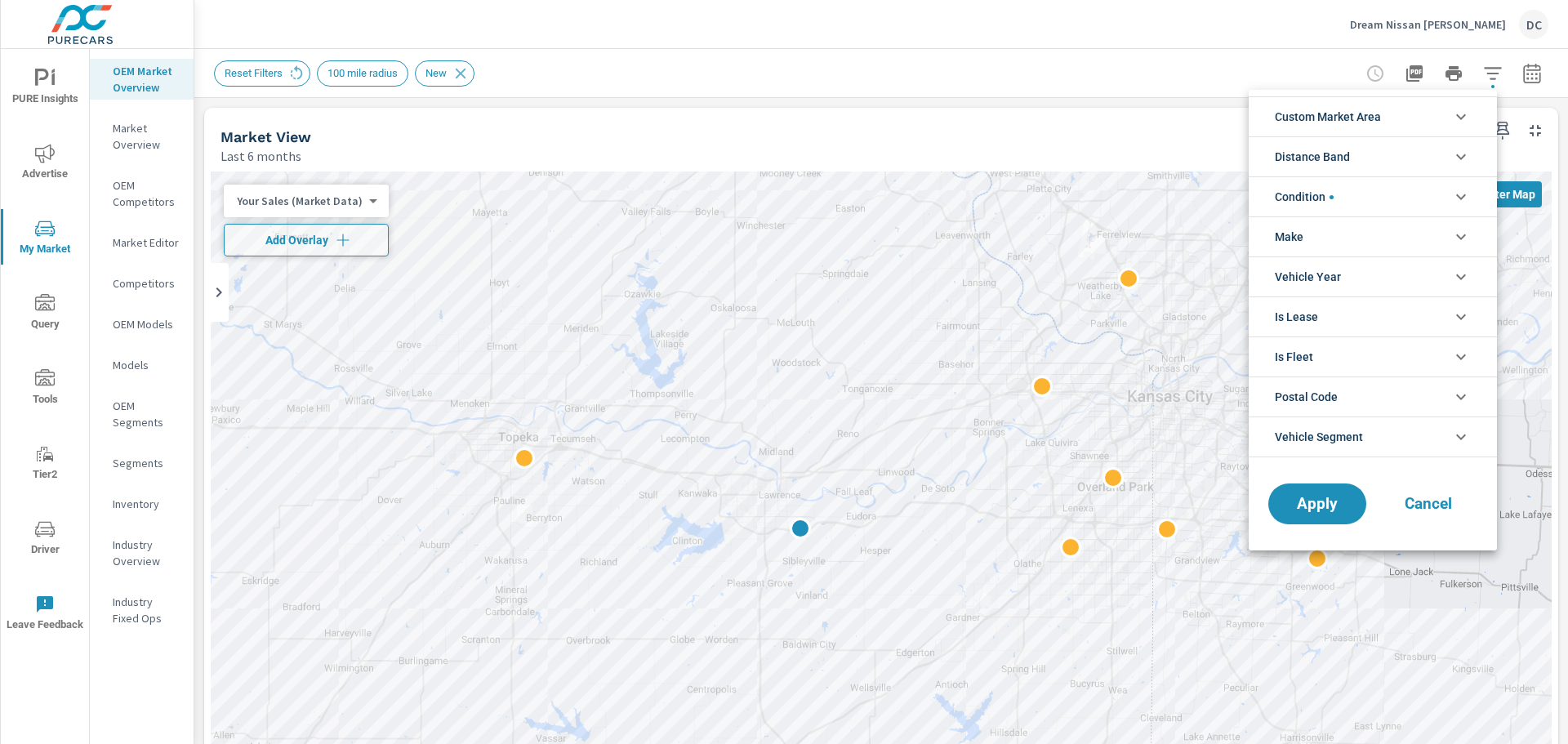
click at [1382, 237] on li "Make" at bounding box center [1372, 237] width 248 height 40
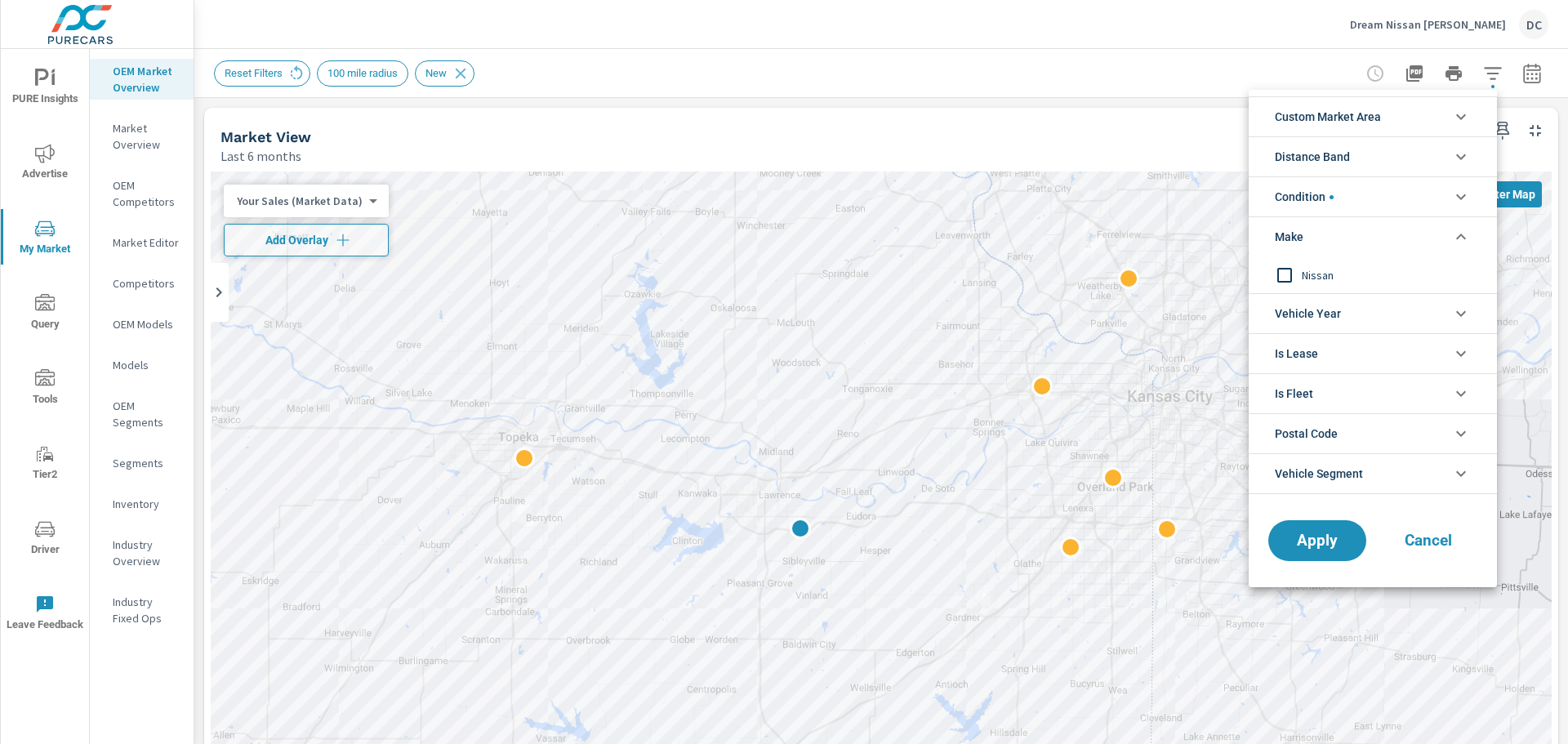
click at [1372, 188] on li "Condition" at bounding box center [1372, 197] width 248 height 40
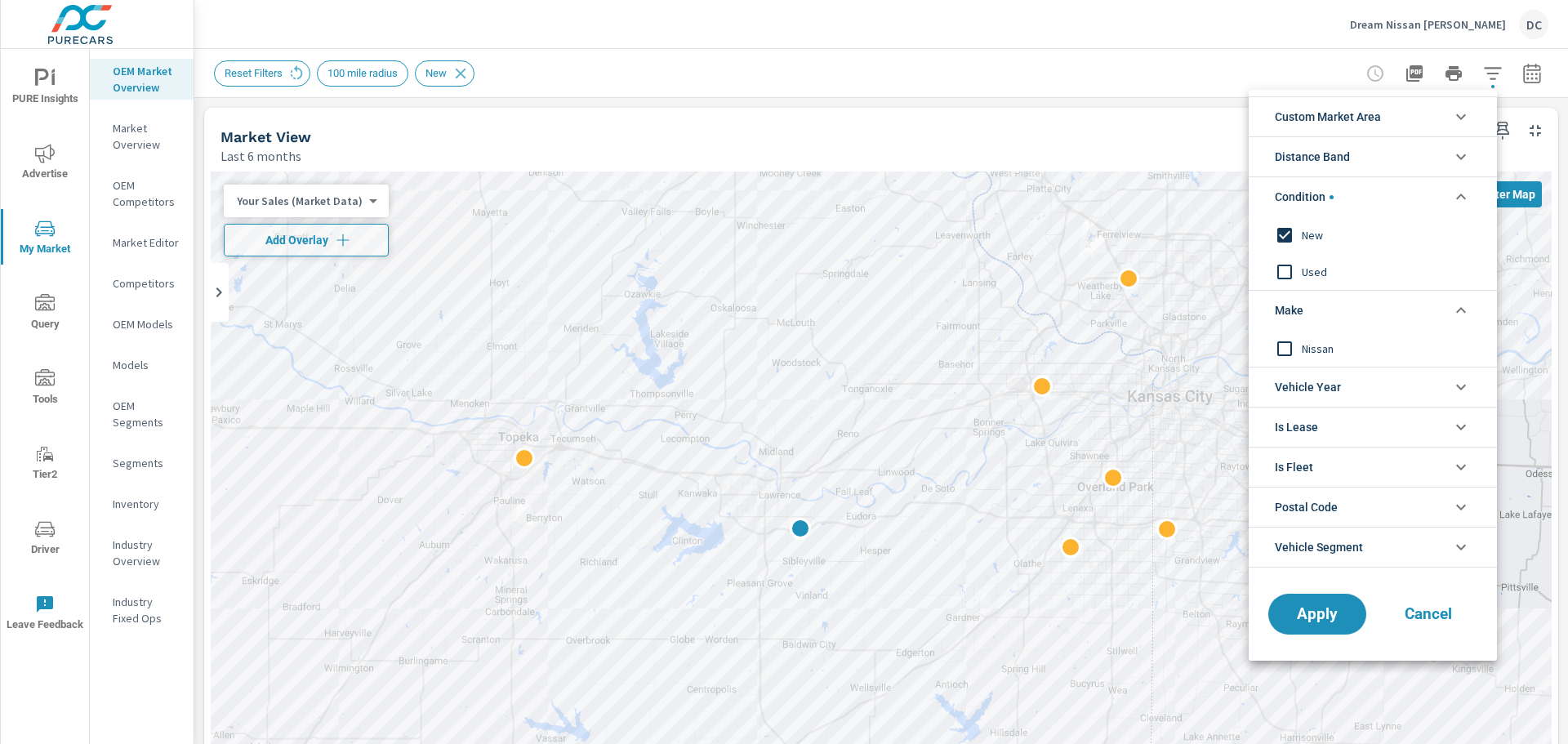
click at [1407, 124] on li "Custom Market Area" at bounding box center [1372, 116] width 248 height 40
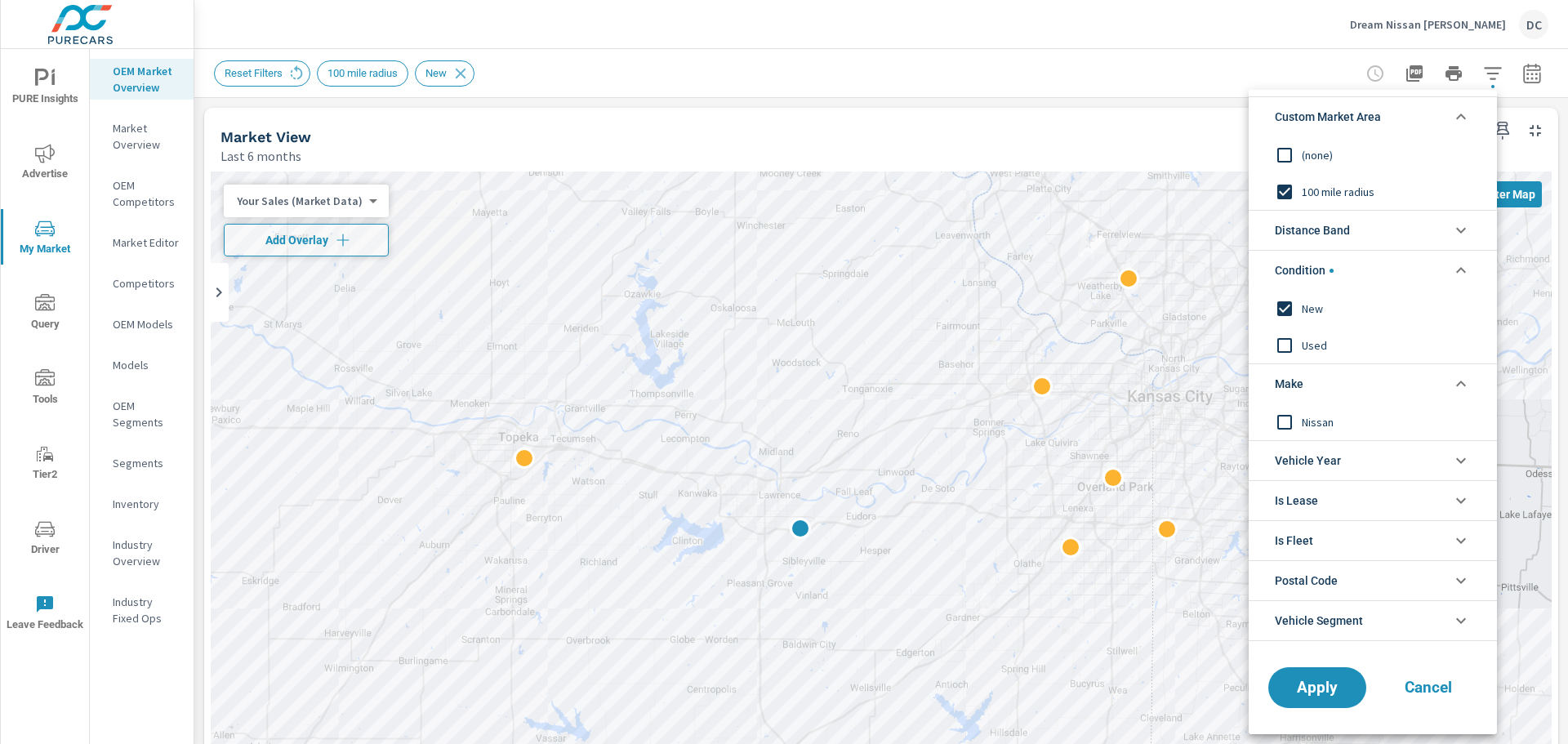
click at [1407, 124] on li "Custom Market Area" at bounding box center [1372, 116] width 248 height 40
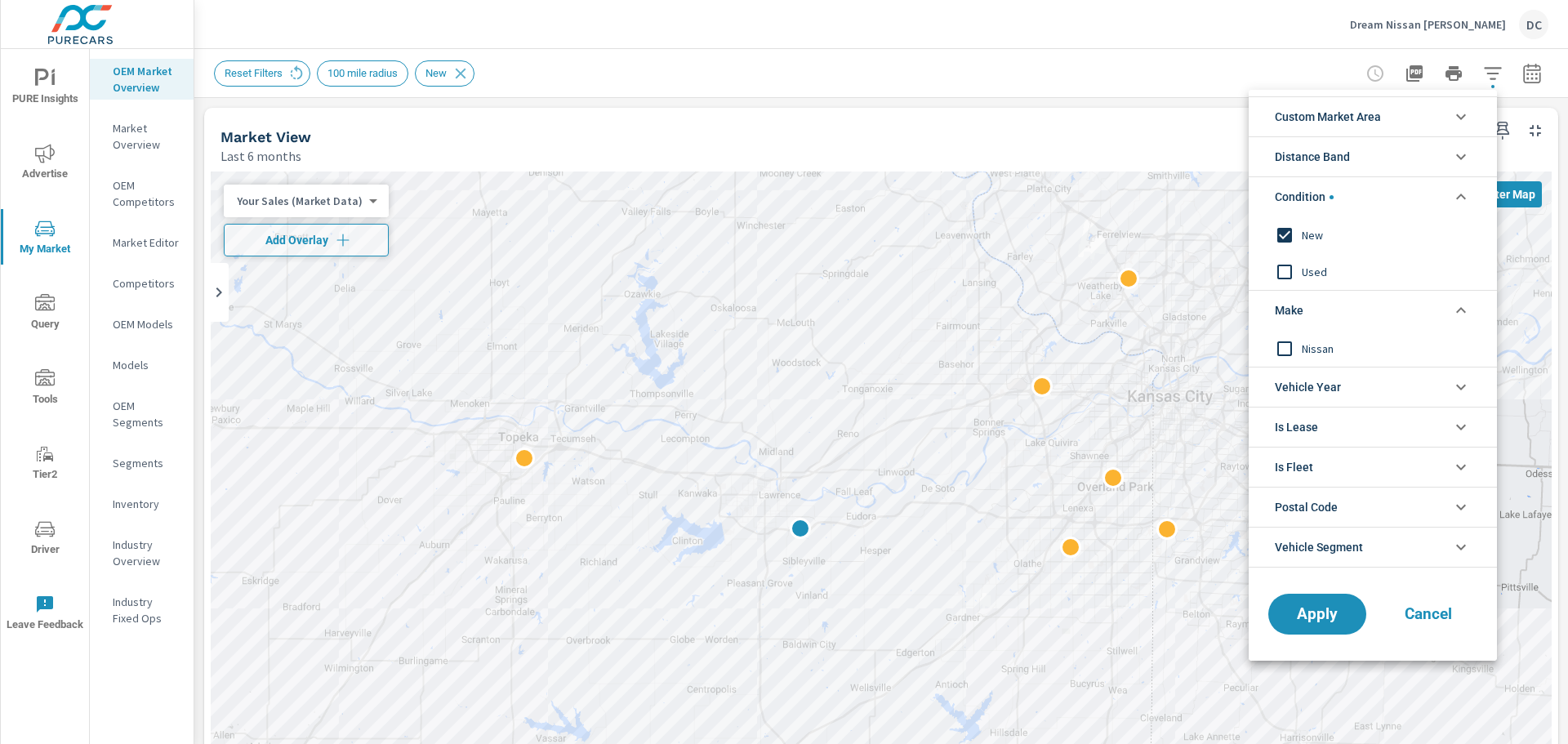
click at [1381, 431] on li "Is Lease" at bounding box center [1372, 427] width 248 height 40
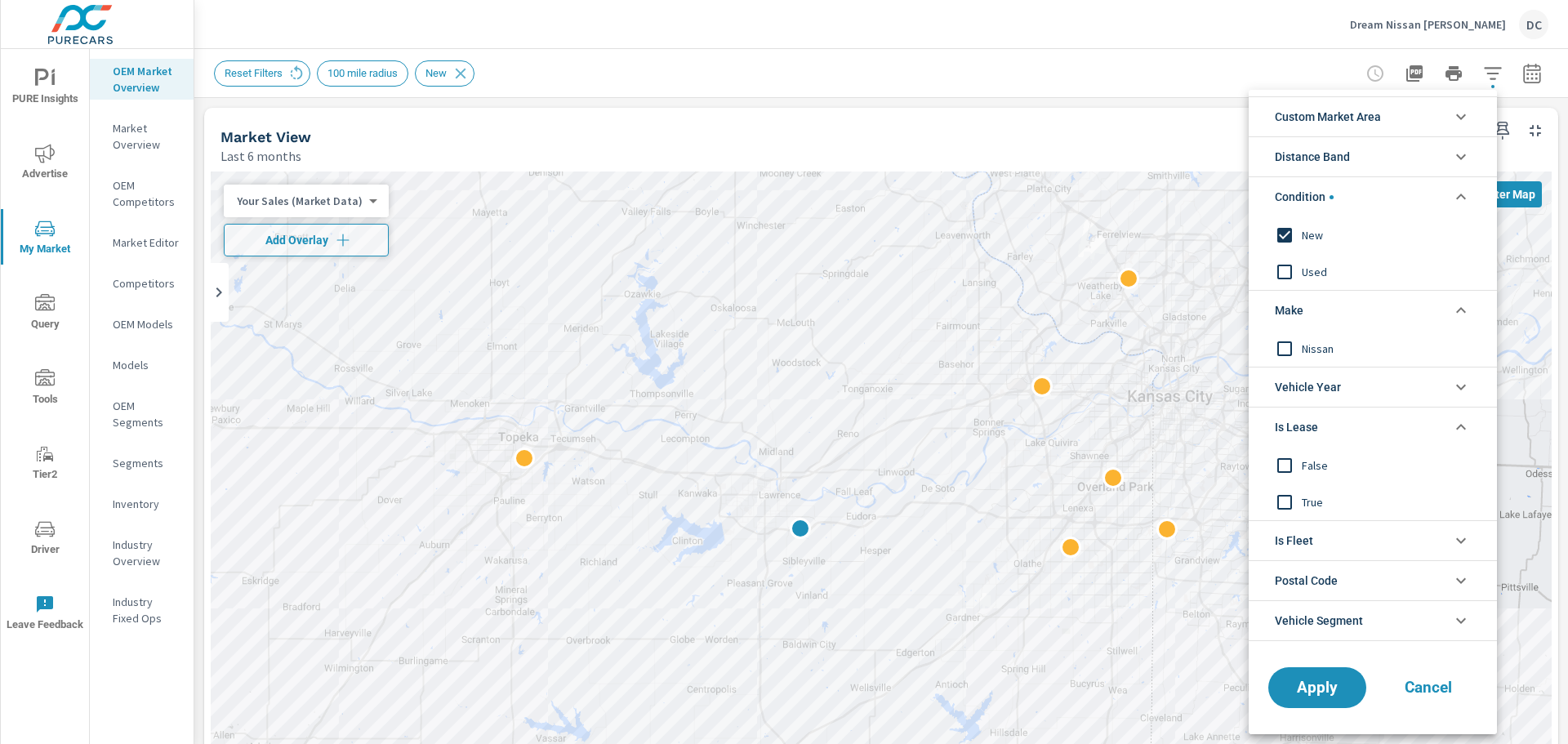
click at [1381, 431] on li "Is Lease" at bounding box center [1372, 427] width 248 height 40
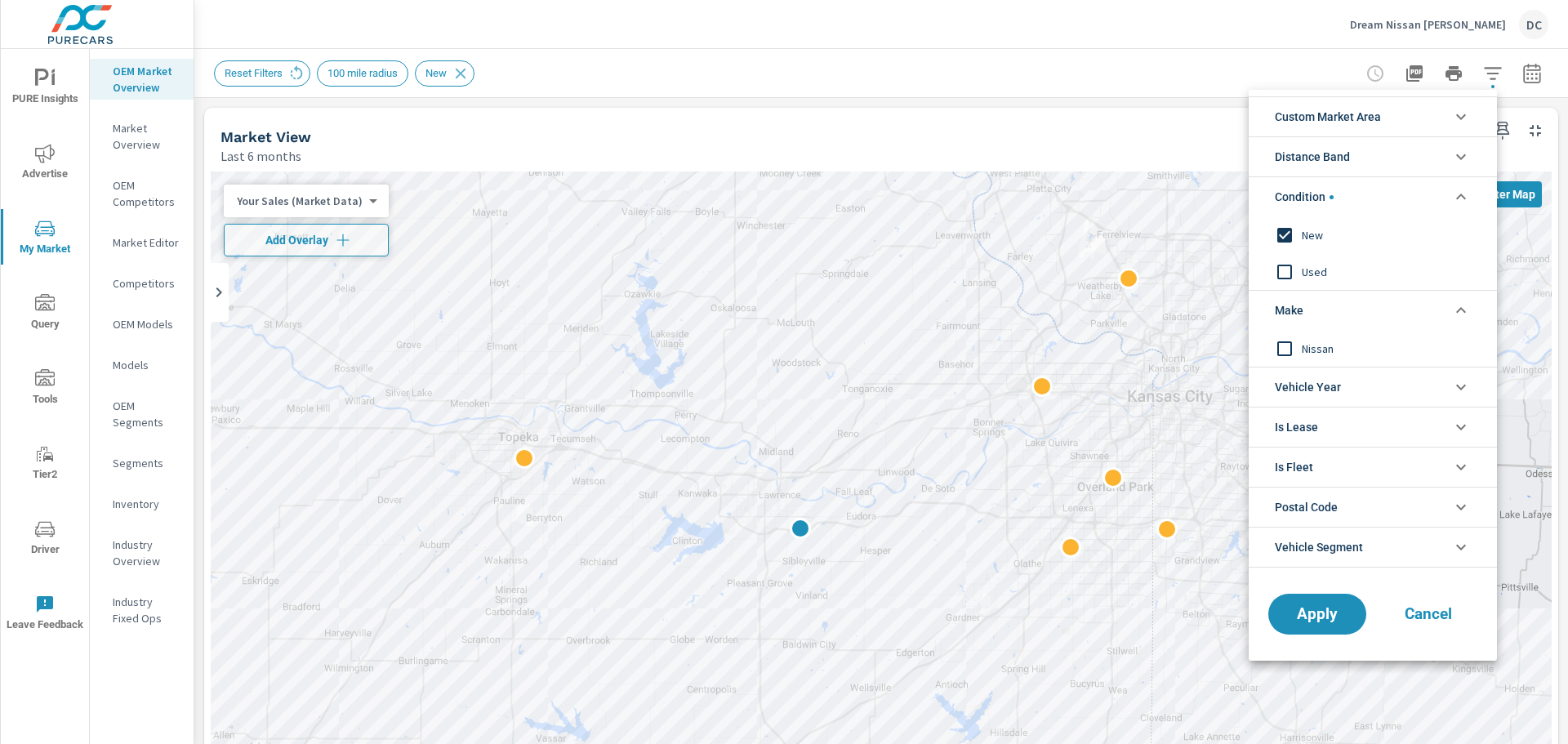
click at [1437, 614] on span "Cancel" at bounding box center [1428, 614] width 66 height 14
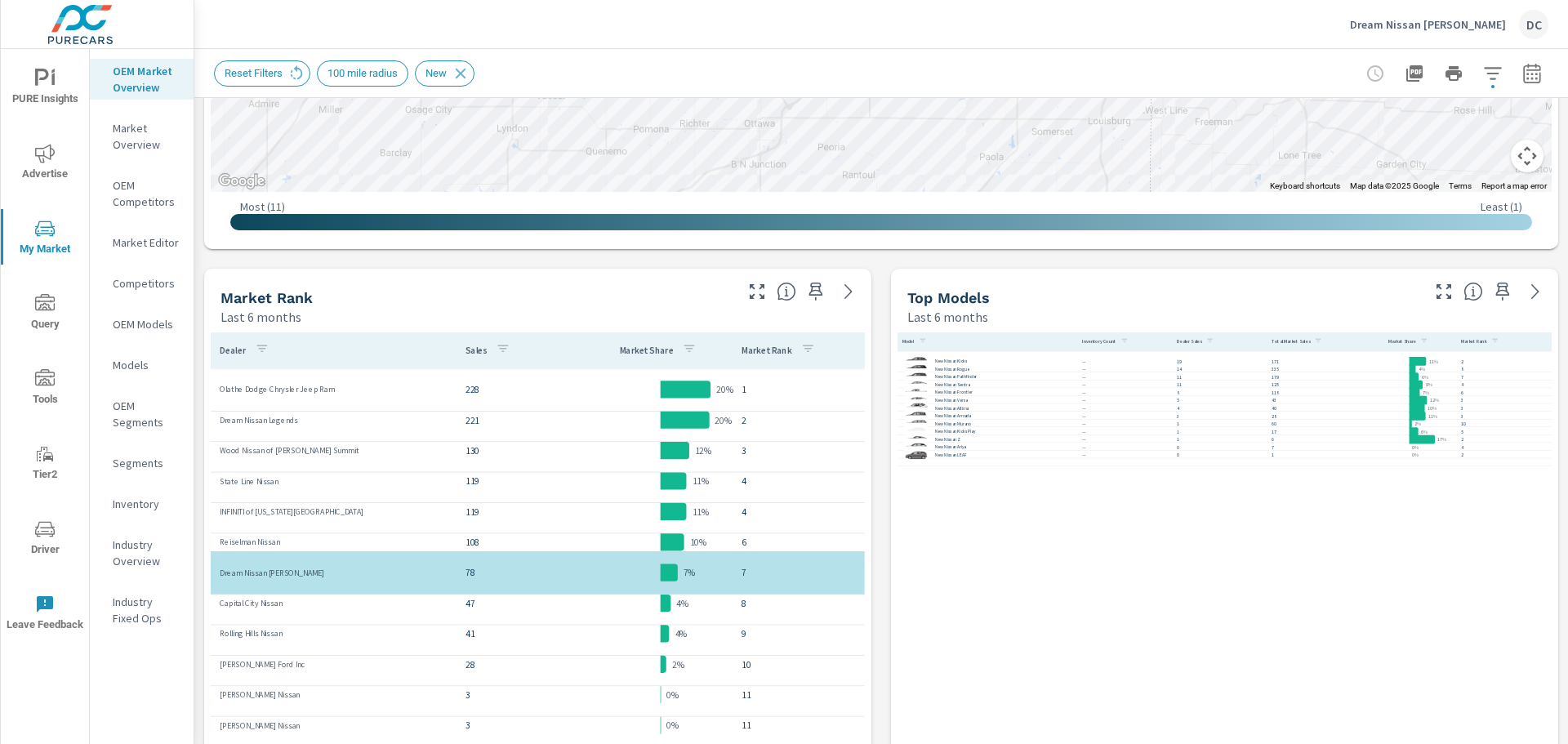
scroll to position [623, 0]
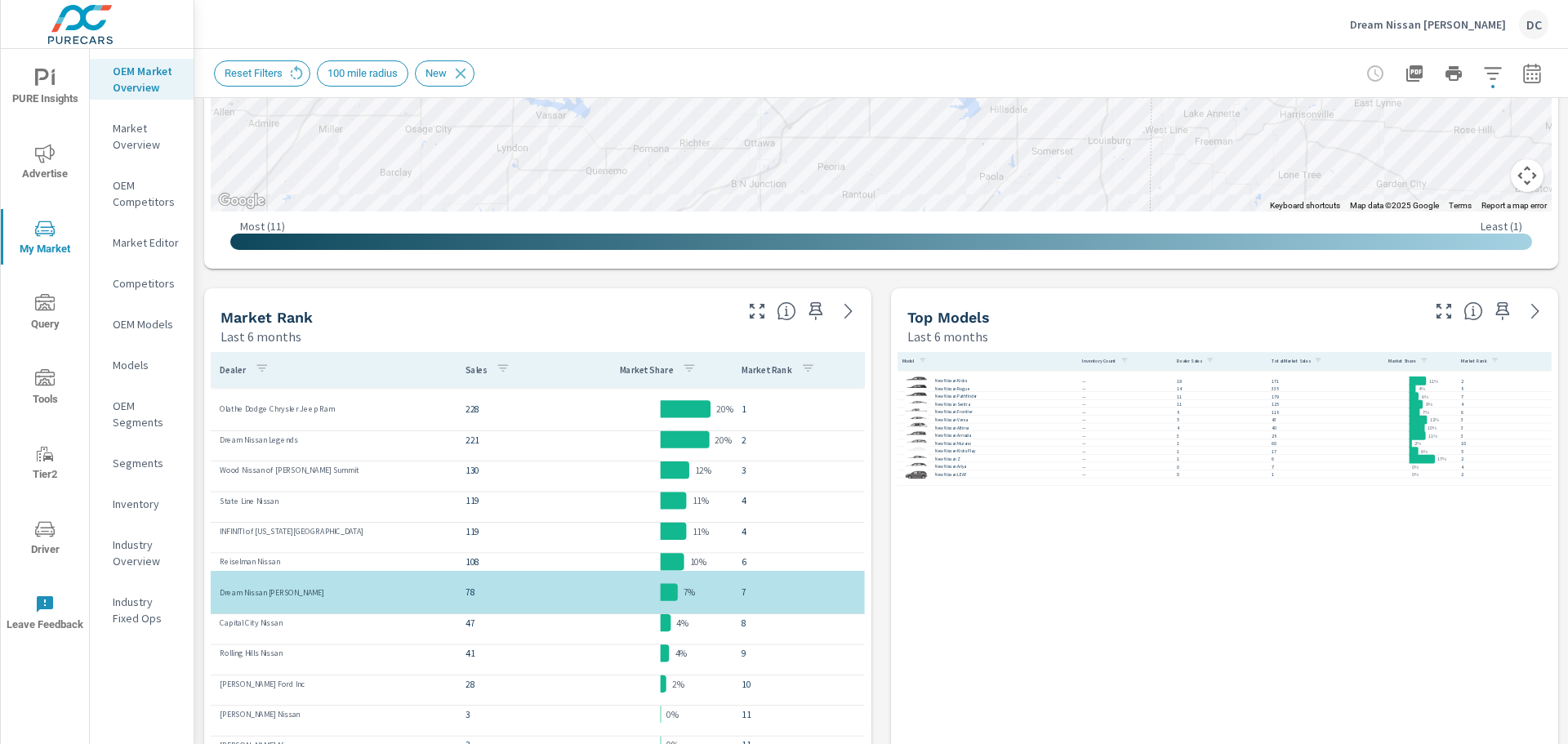
click at [143, 134] on p "Market Overview" at bounding box center [146, 136] width 67 height 32
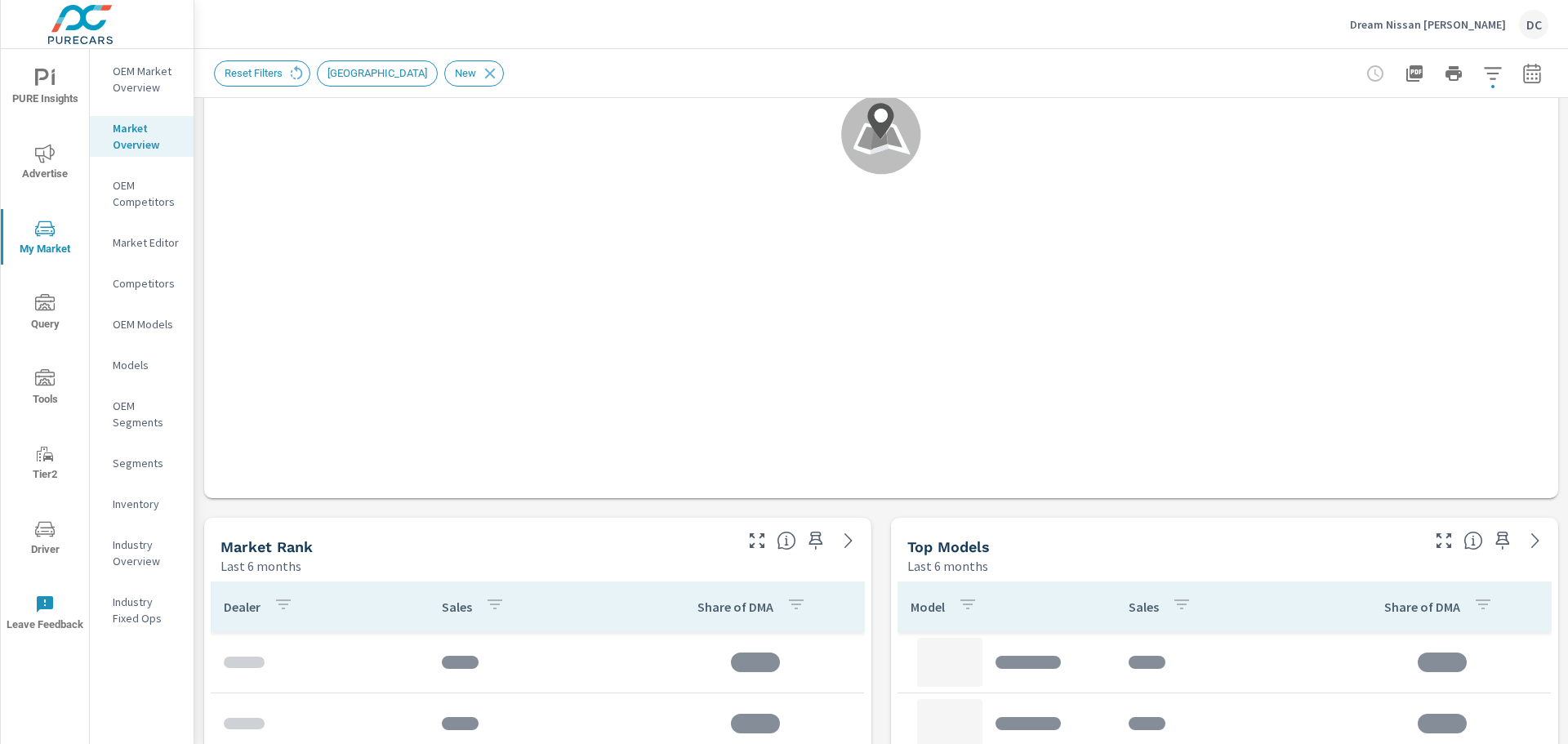
scroll to position [490, 0]
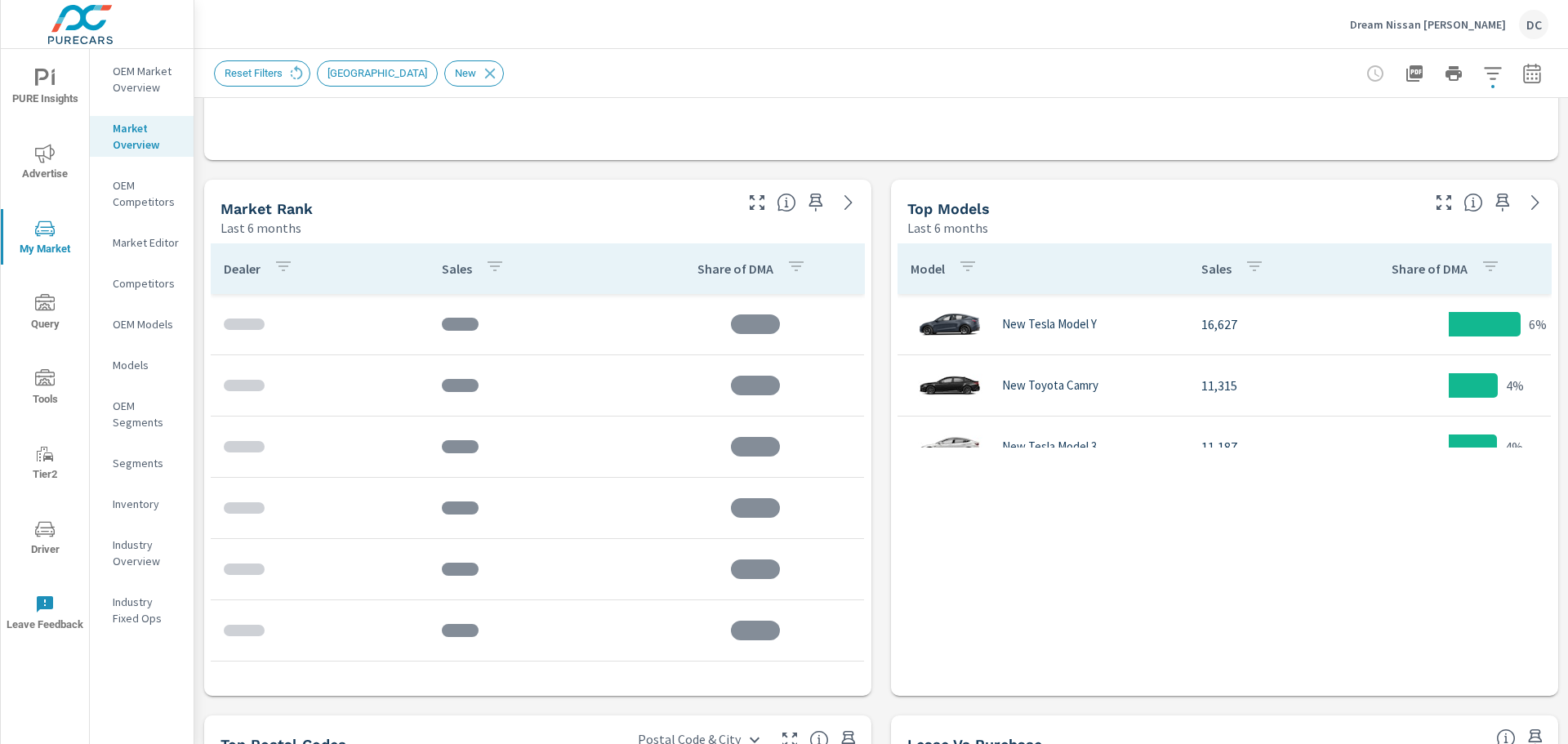
scroll to position [735, 0]
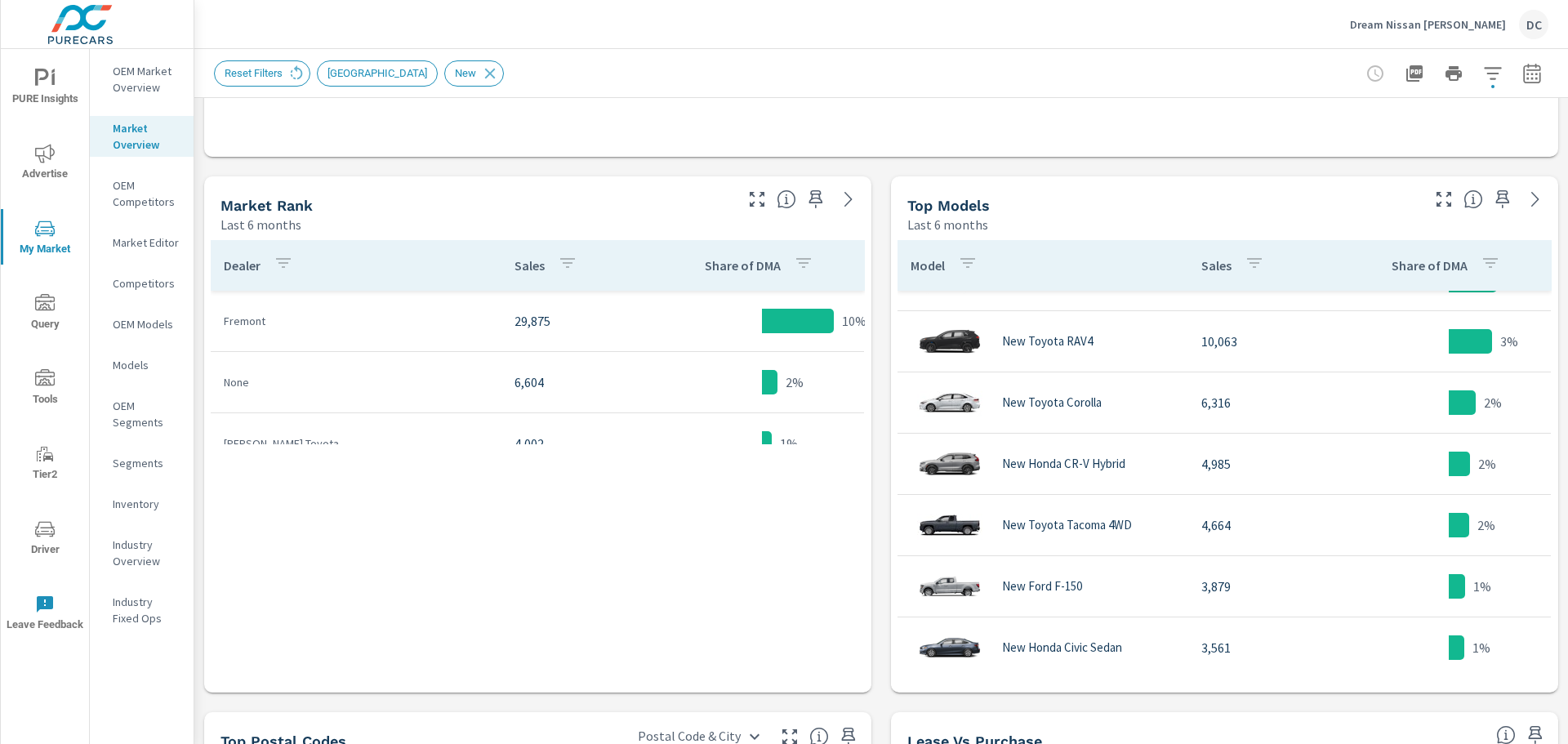
scroll to position [245, 0]
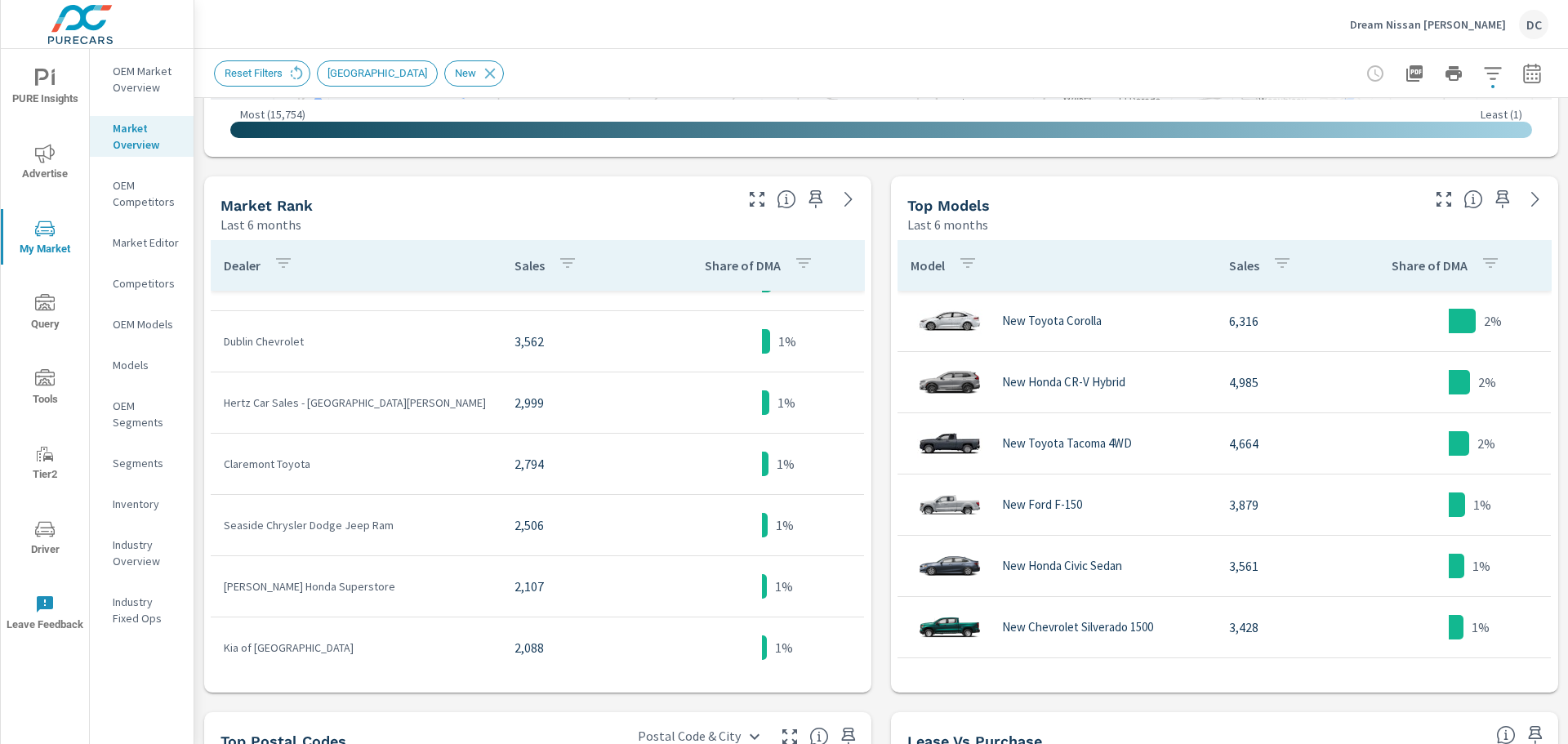
scroll to position [131, 0]
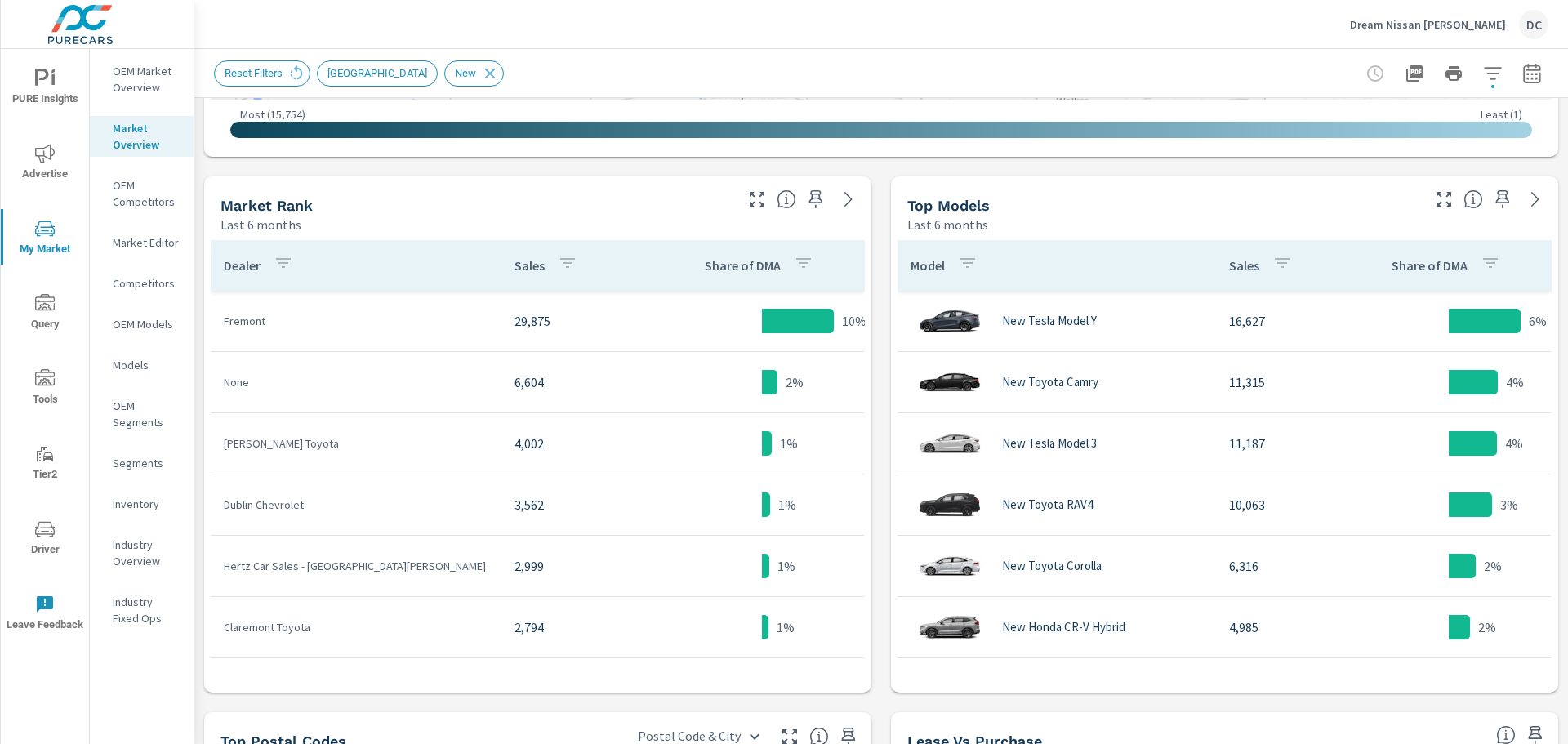
scroll to position [327, 0]
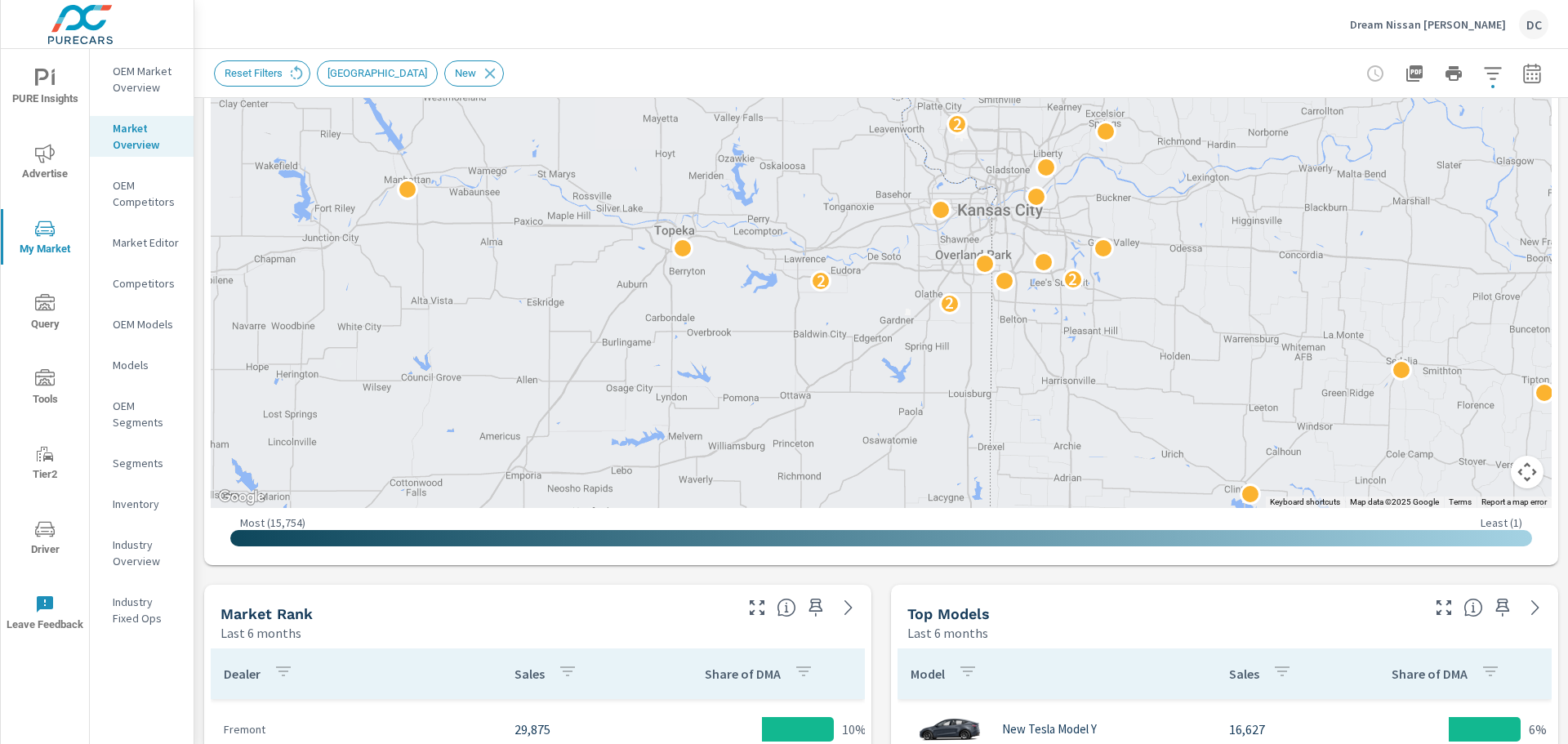
drag, startPoint x: 1142, startPoint y: 256, endPoint x: 1170, endPoint y: 520, distance: 265.5
click at [1170, 520] on div "← Move left → Move right ↑ Move up ↓ Move down + Zoom in - Zoom out Home Jump l…" at bounding box center [881, 201] width 1341 height 714
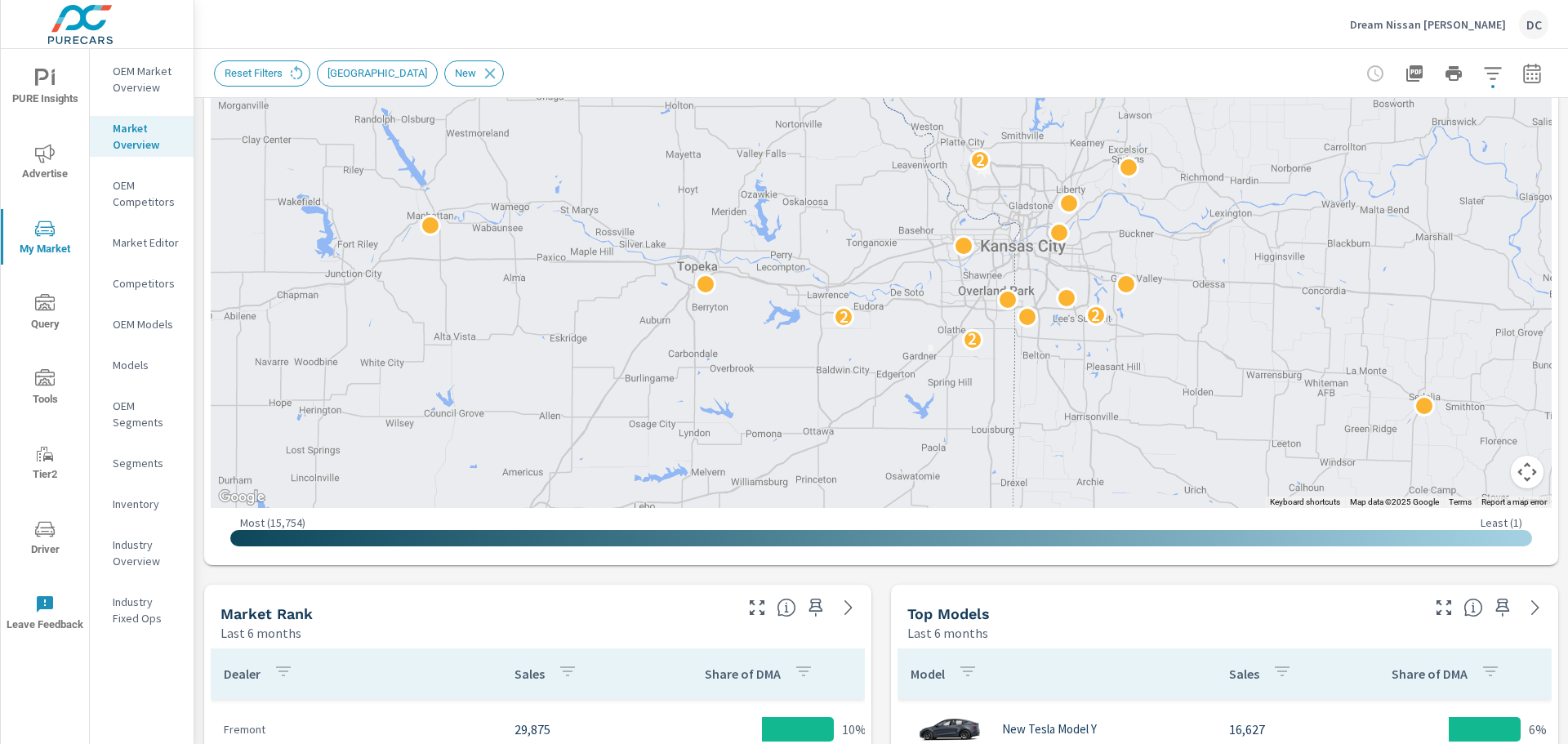
drag, startPoint x: 890, startPoint y: 341, endPoint x: 912, endPoint y: 376, distance: 41.3
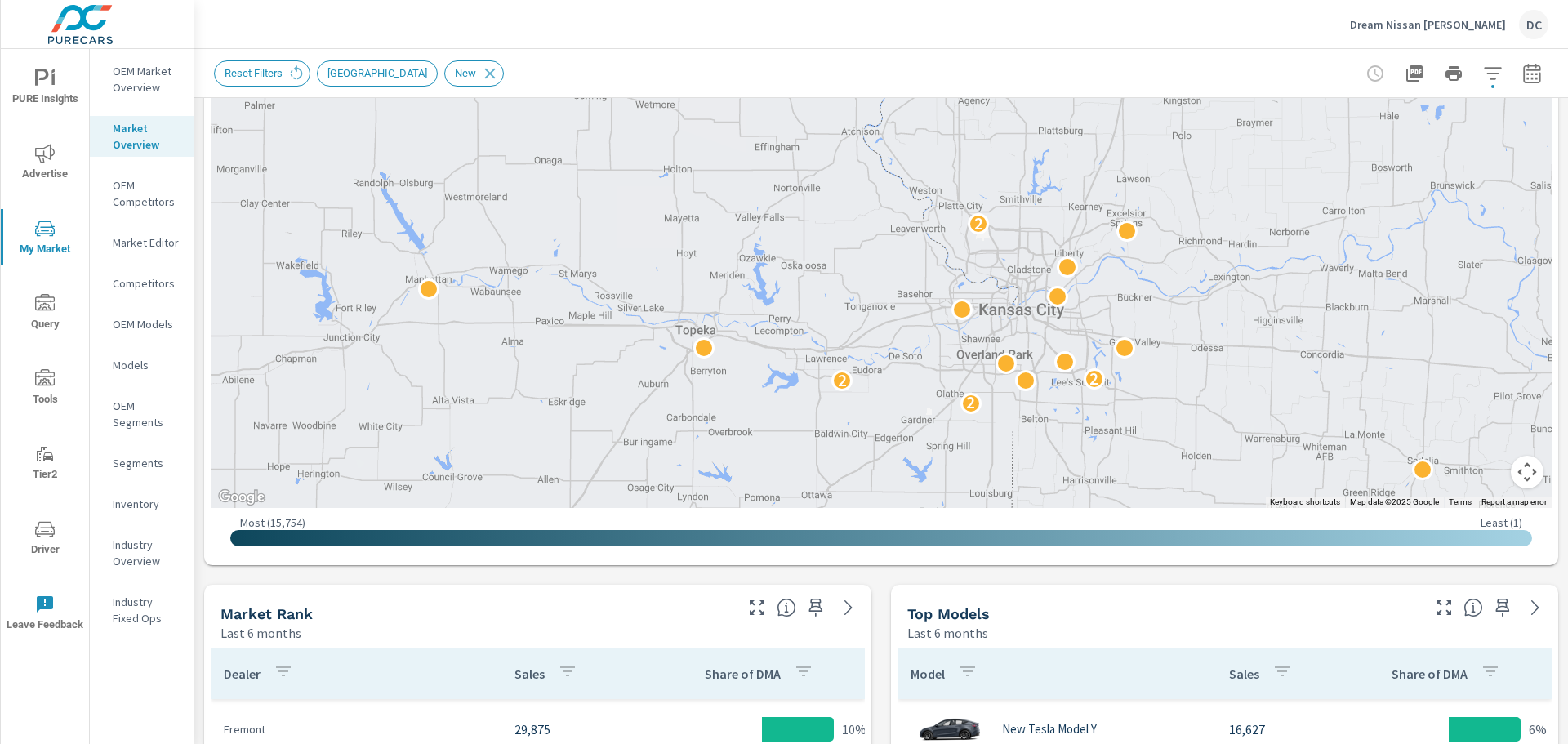
drag, startPoint x: 1160, startPoint y: 330, endPoint x: 1159, endPoint y: 408, distance: 78.0
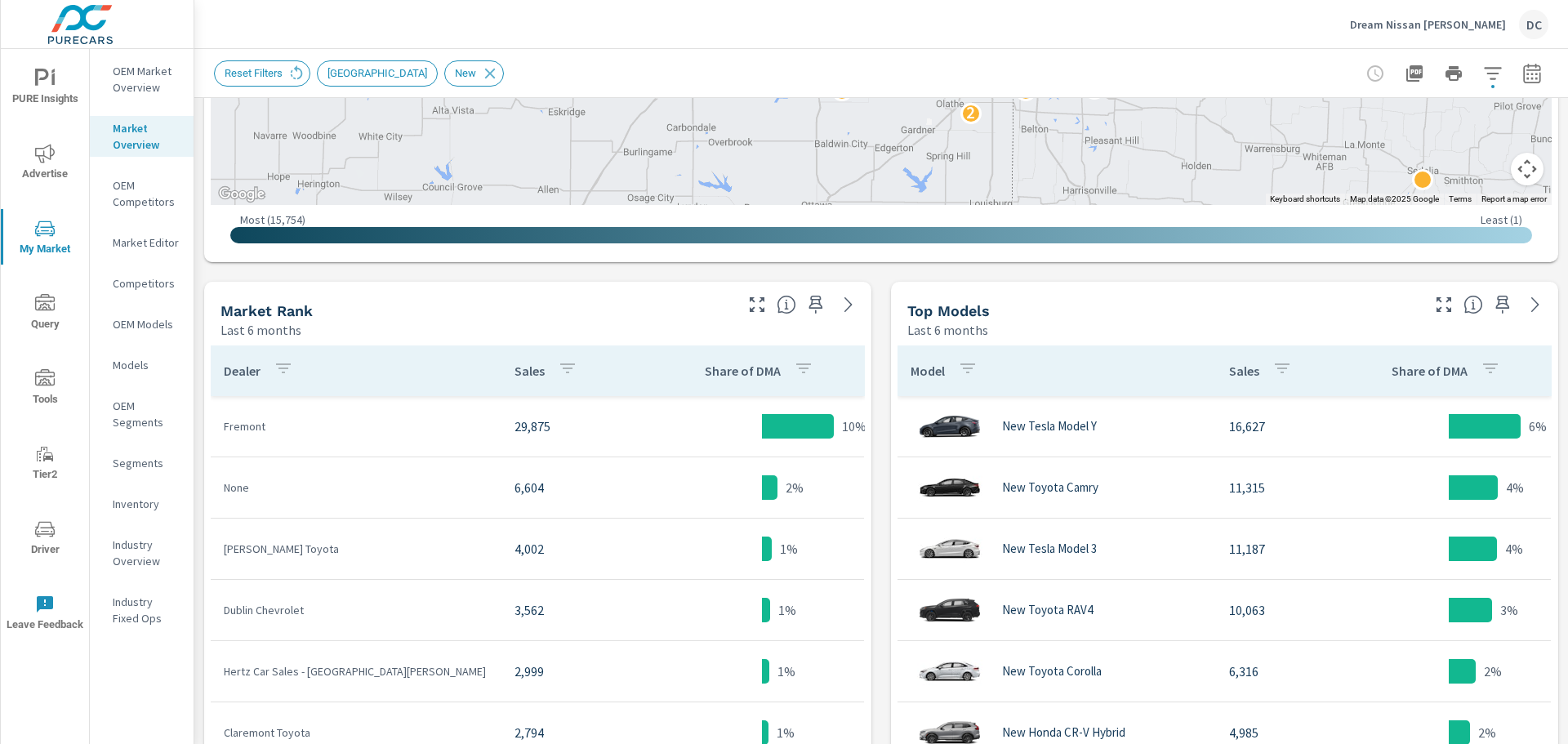
scroll to position [654, 0]
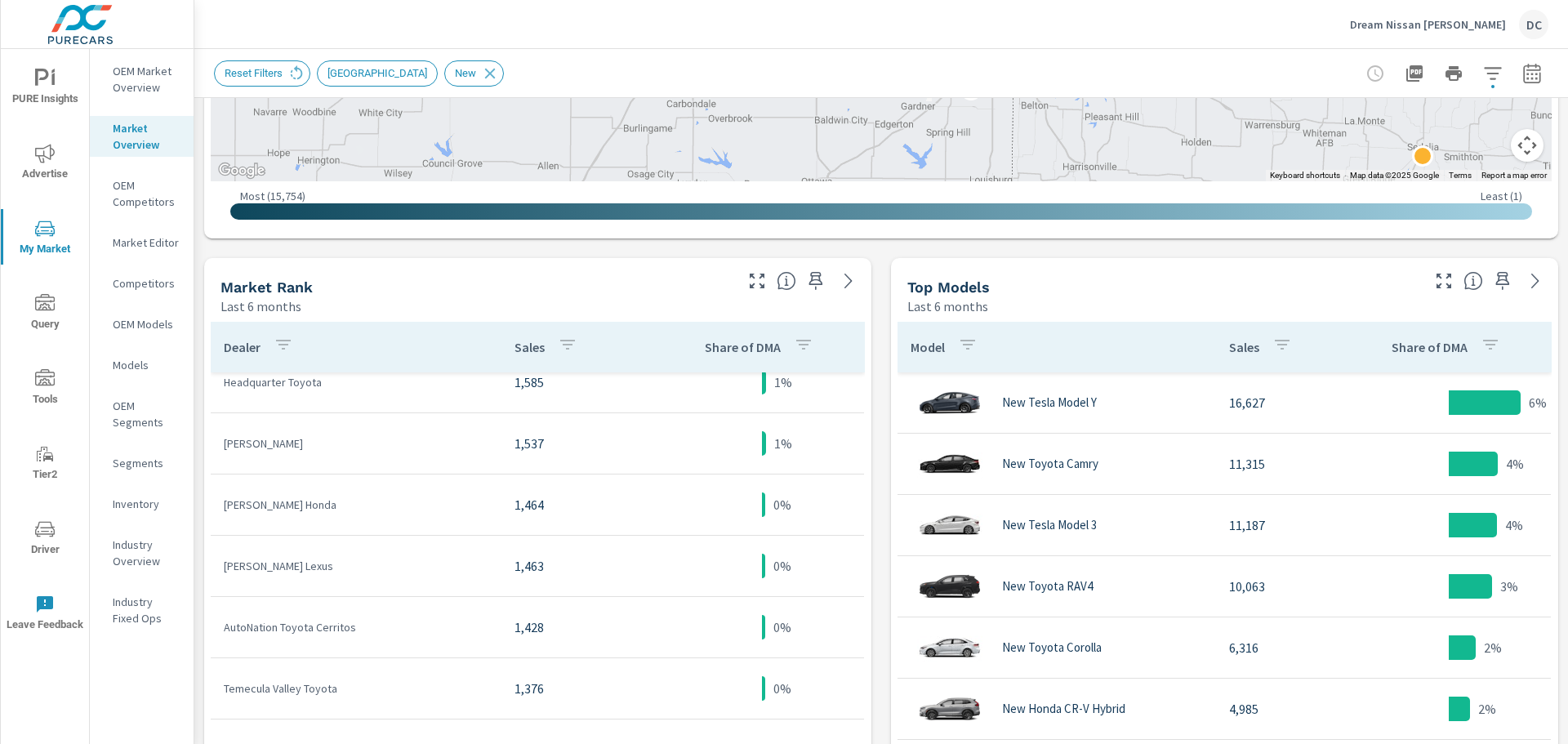
scroll to position [490, 0]
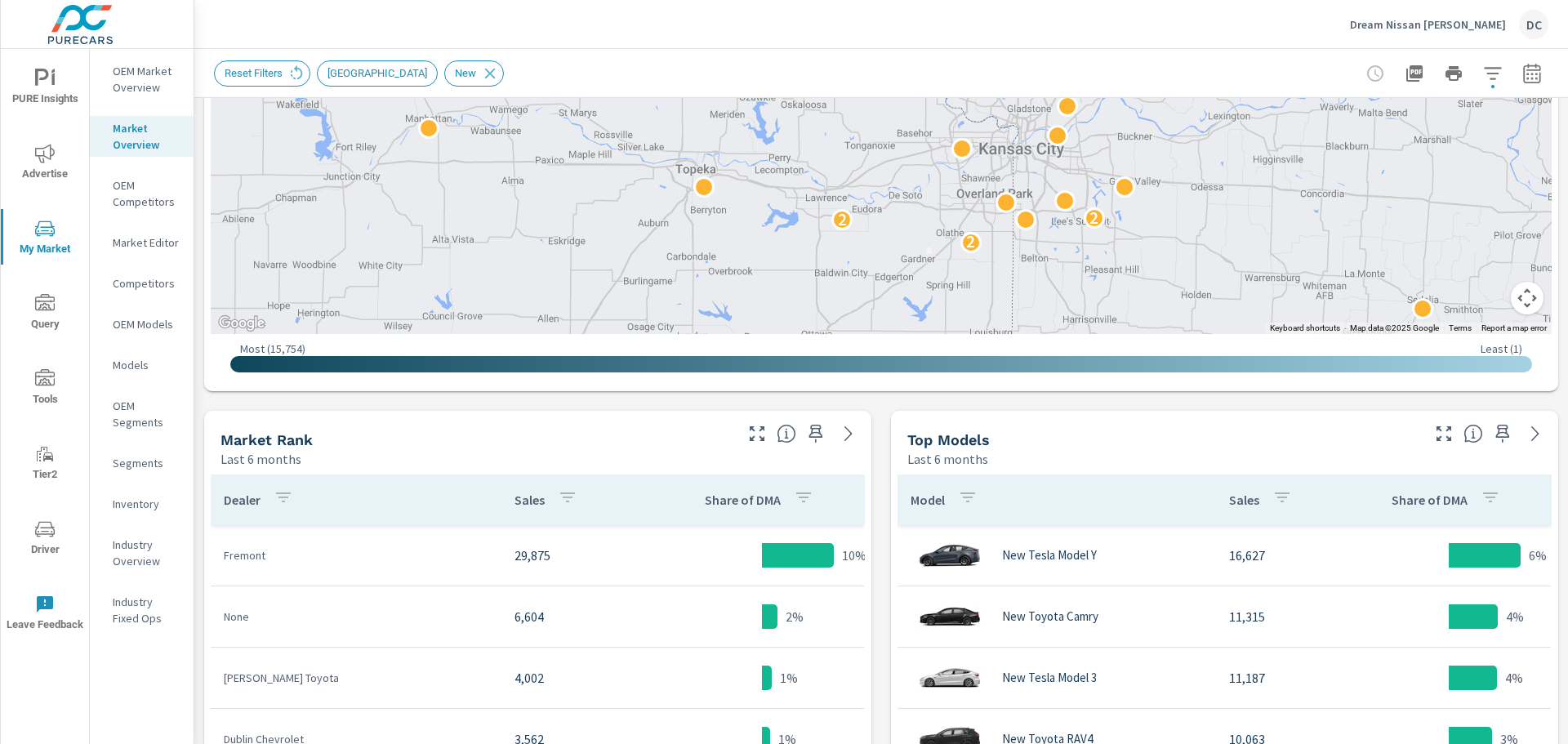
scroll to position [409, 0]
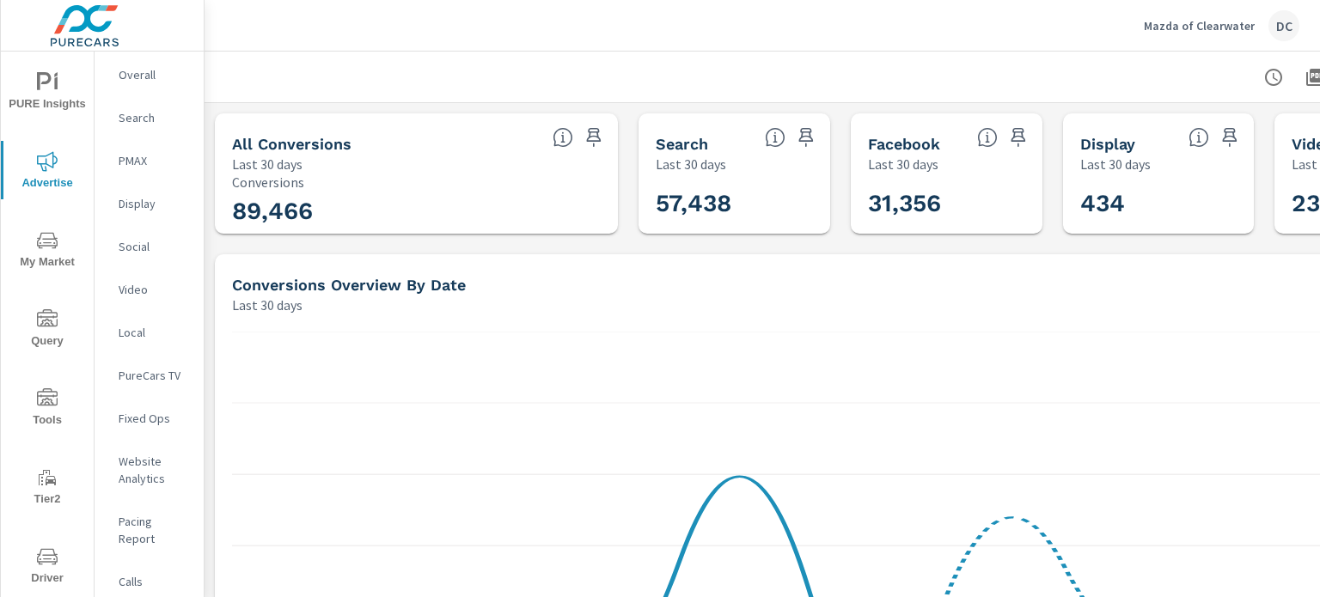
scroll to position [1160, 0]
